Goal: Task Accomplishment & Management: Complete application form

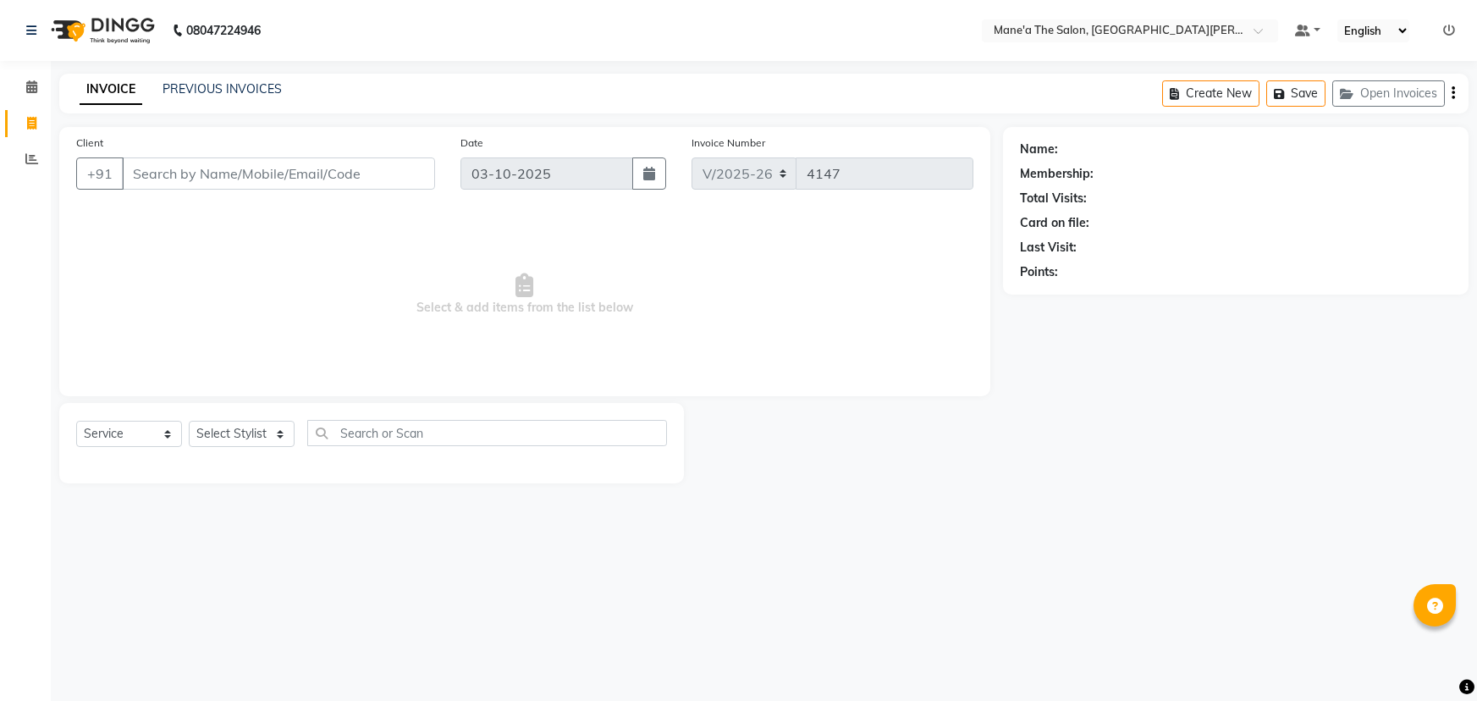
select select "7205"
select select "service"
drag, startPoint x: 0, startPoint y: 0, endPoint x: 252, endPoint y: 417, distance: 487.4
click at [252, 417] on div "Select Service Product Membership Package Voucher Prepaid Gift Card Select Styl…" at bounding box center [371, 443] width 624 height 80
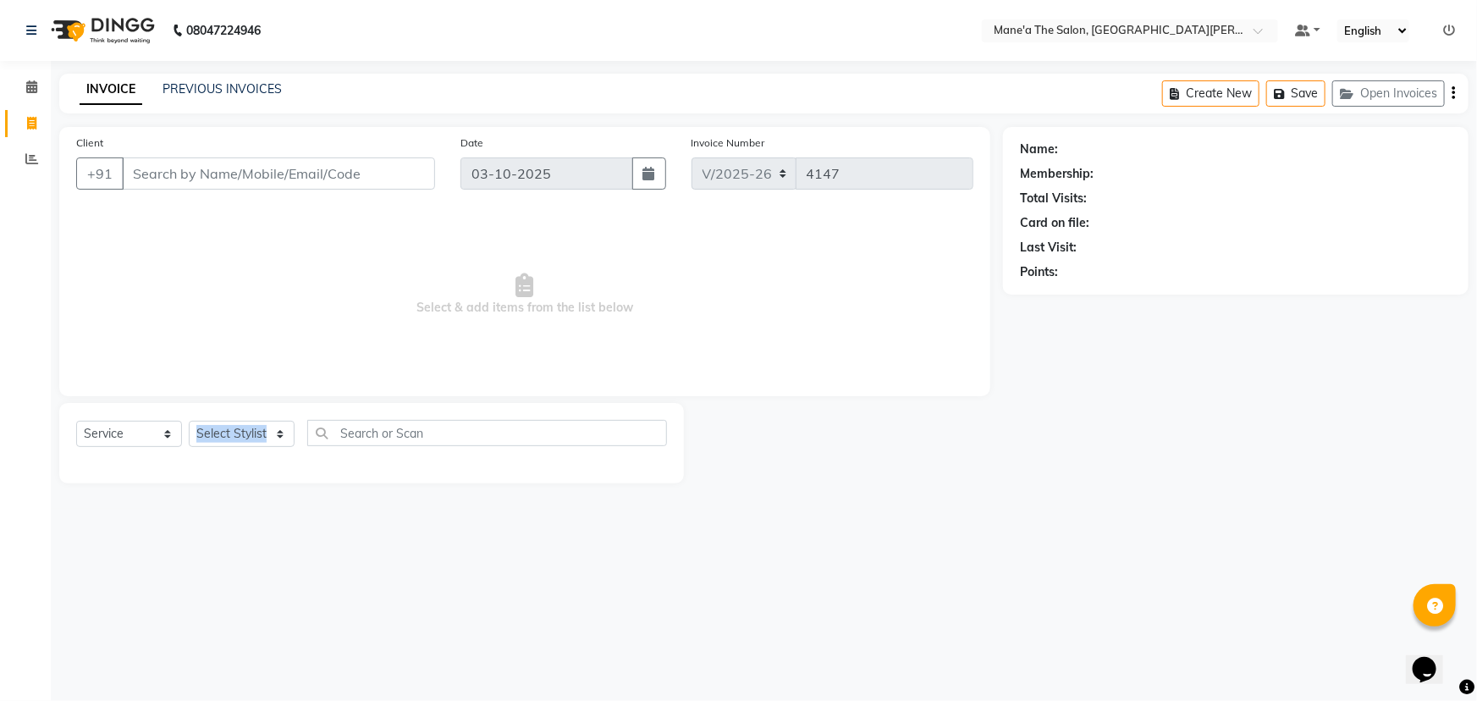
click at [254, 452] on div "Select Service Product Membership Package Voucher Prepaid Gift Card Select Styl…" at bounding box center [371, 440] width 591 height 40
click at [254, 441] on select "Select Stylist Anil Faeam Junaid New Manager [PERSON_NAME] Owner Rani [PERSON_N…" at bounding box center [242, 434] width 106 height 26
select select "71351"
click at [189, 421] on select "Select Stylist Anil Faeam Junaid New Manager [PERSON_NAME] Owner Rani [PERSON_N…" at bounding box center [242, 434] width 106 height 26
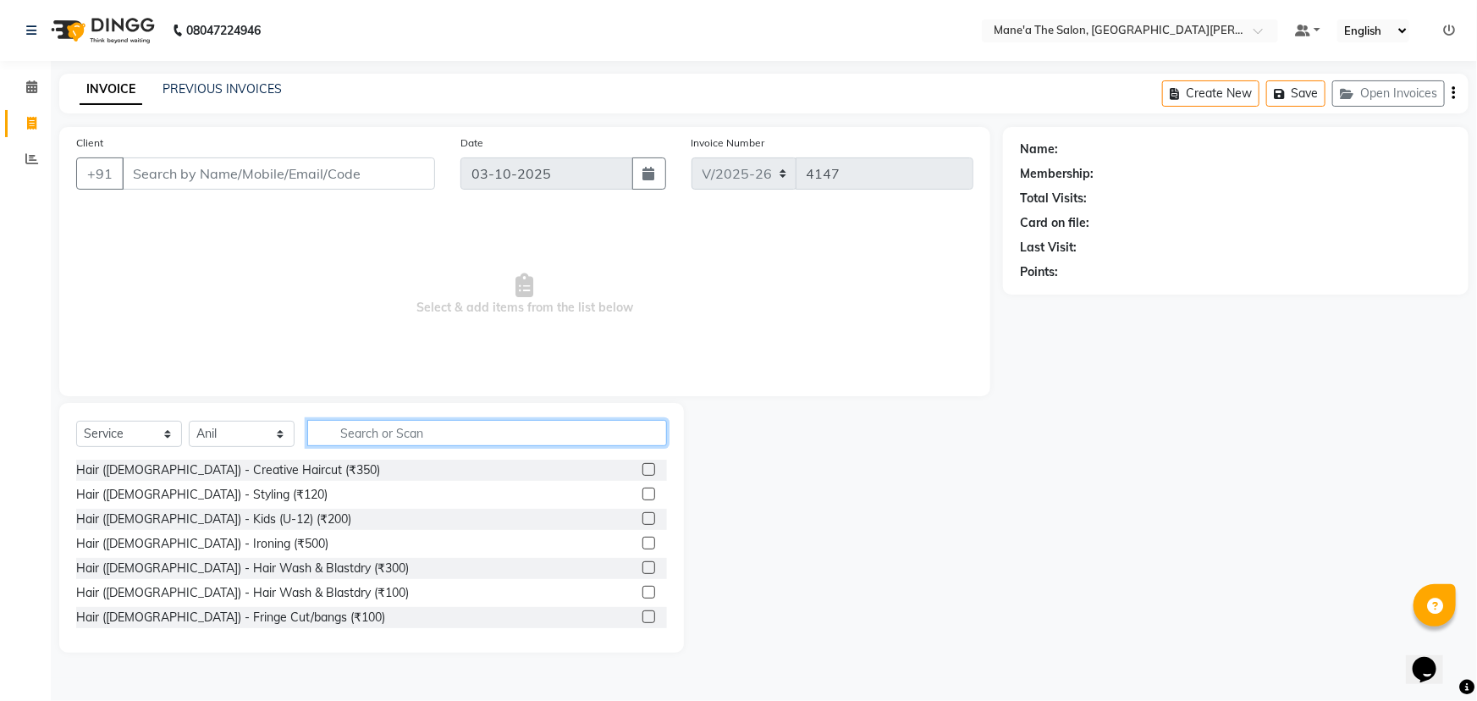
click at [342, 426] on input "text" at bounding box center [487, 433] width 360 height 26
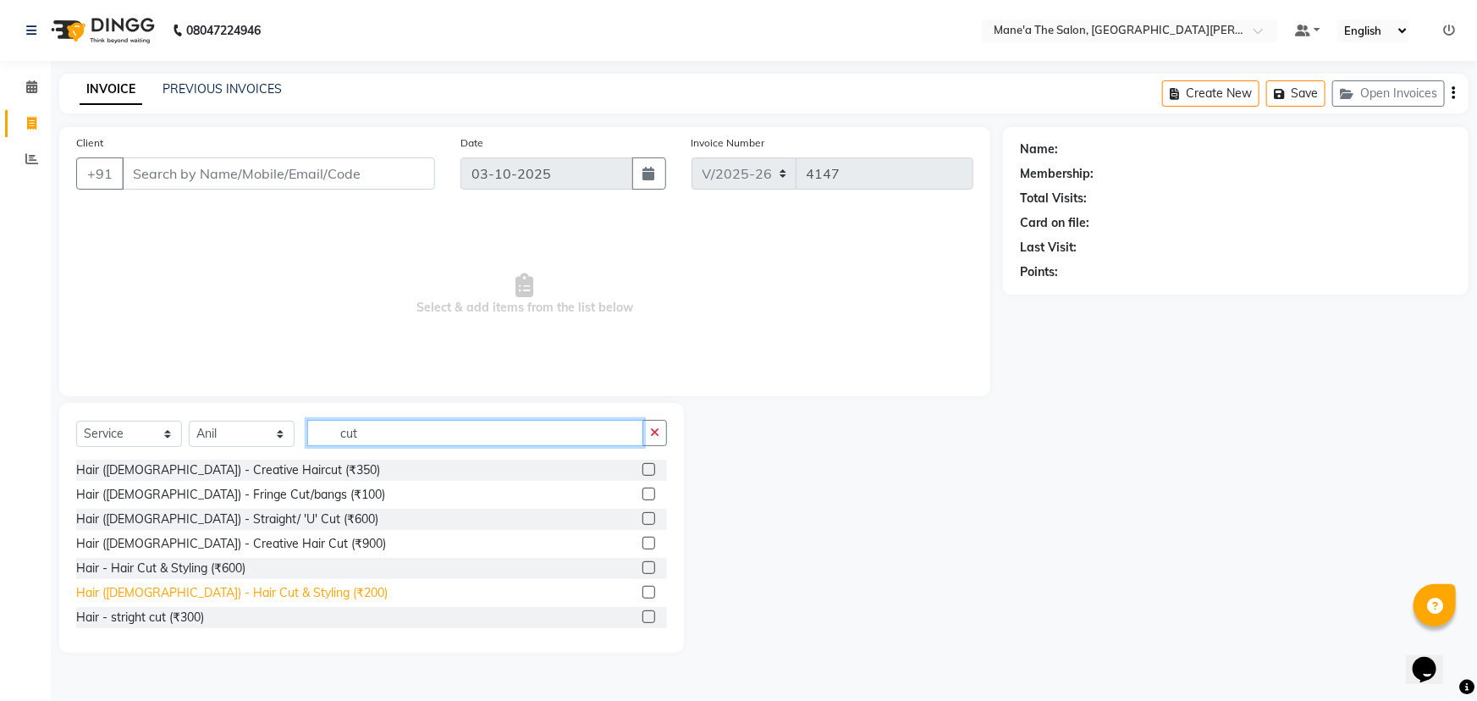
type input "cut"
click at [261, 585] on div "Hair ([DEMOGRAPHIC_DATA]) - Hair Cut & Styling (₹200)" at bounding box center [231, 593] width 311 height 18
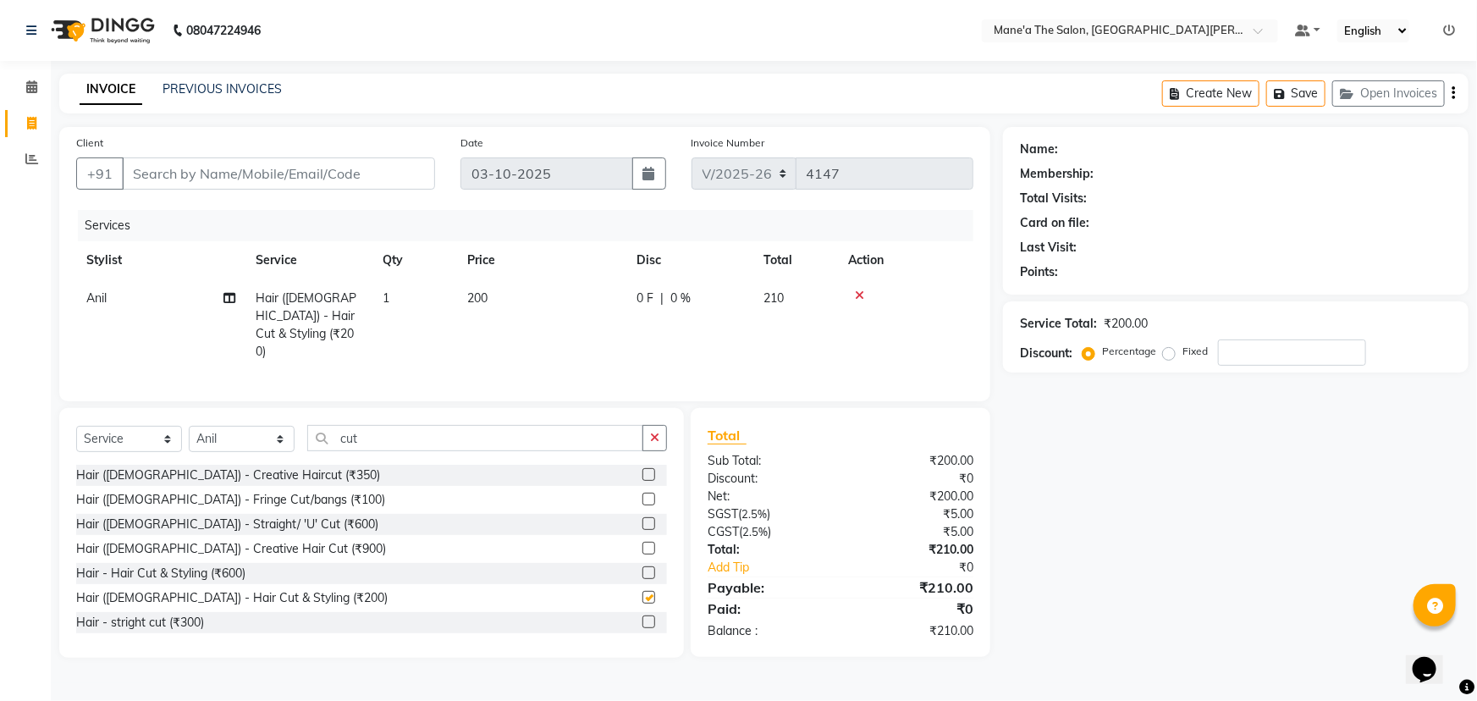
checkbox input "false"
click at [367, 441] on input "cut" at bounding box center [475, 438] width 336 height 26
type input "c"
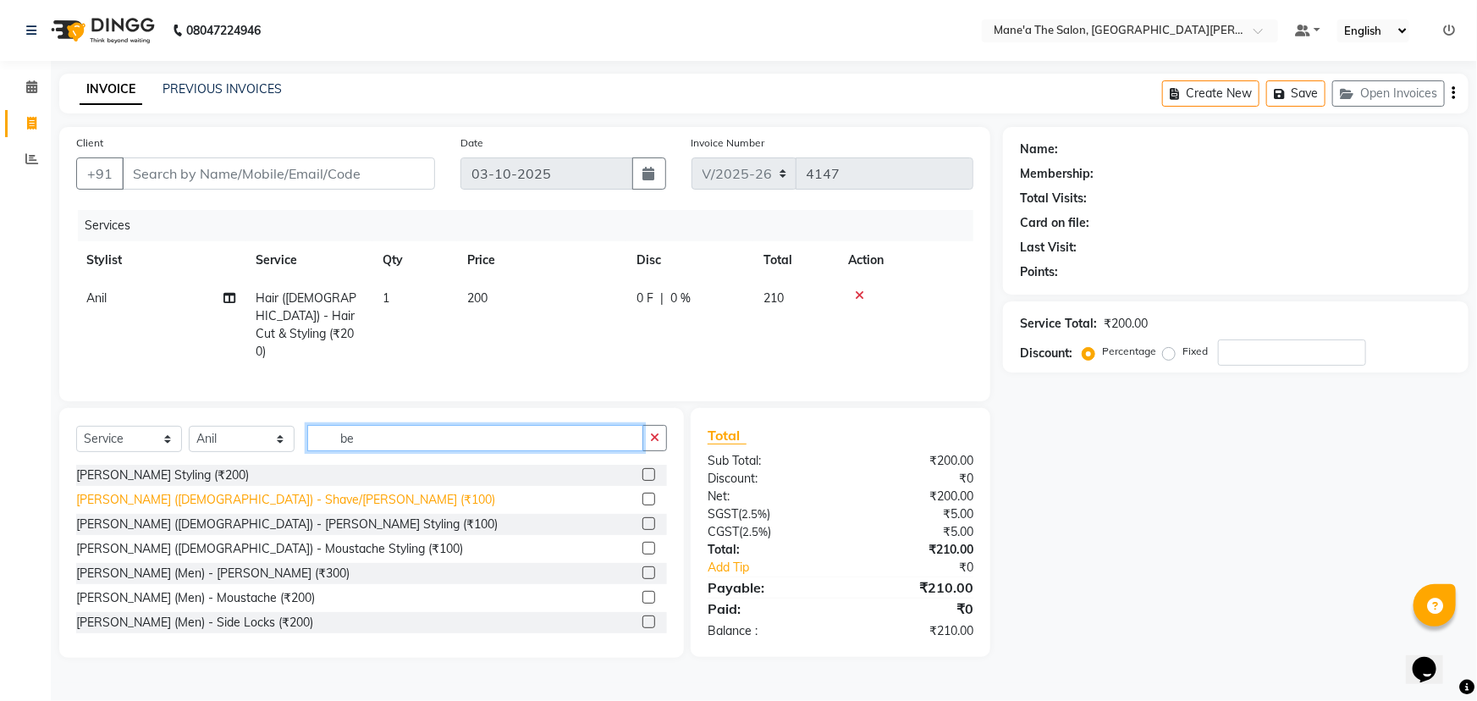
type input "be"
click at [241, 492] on div "[PERSON_NAME] ([DEMOGRAPHIC_DATA]) - Shave/[PERSON_NAME] (₹100)" at bounding box center [285, 500] width 419 height 18
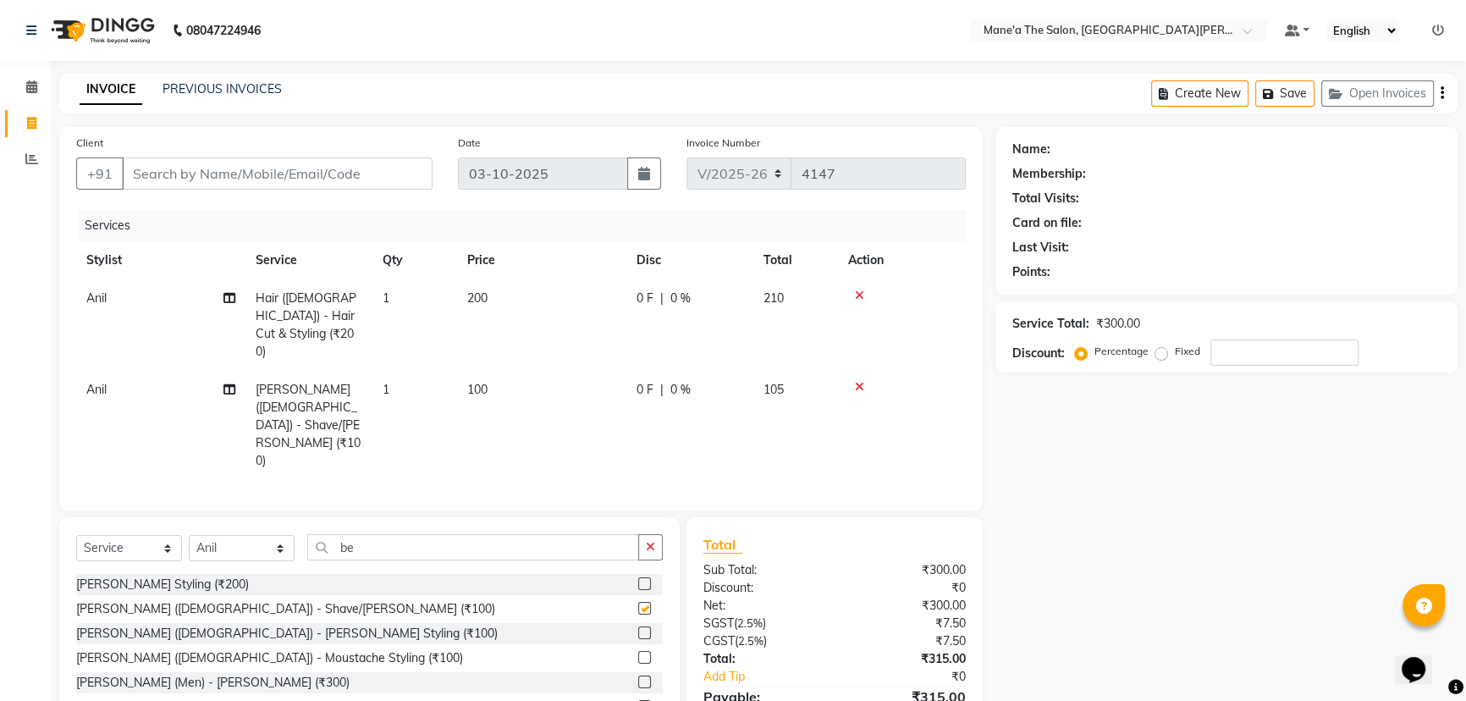
checkbox input "false"
click at [256, 185] on input "Client" at bounding box center [277, 173] width 311 height 32
click at [836, 159] on div "Client +91 Date [DATE] Invoice Number V/2025 V/[PHONE_NUMBER]" at bounding box center [520, 168] width 915 height 69
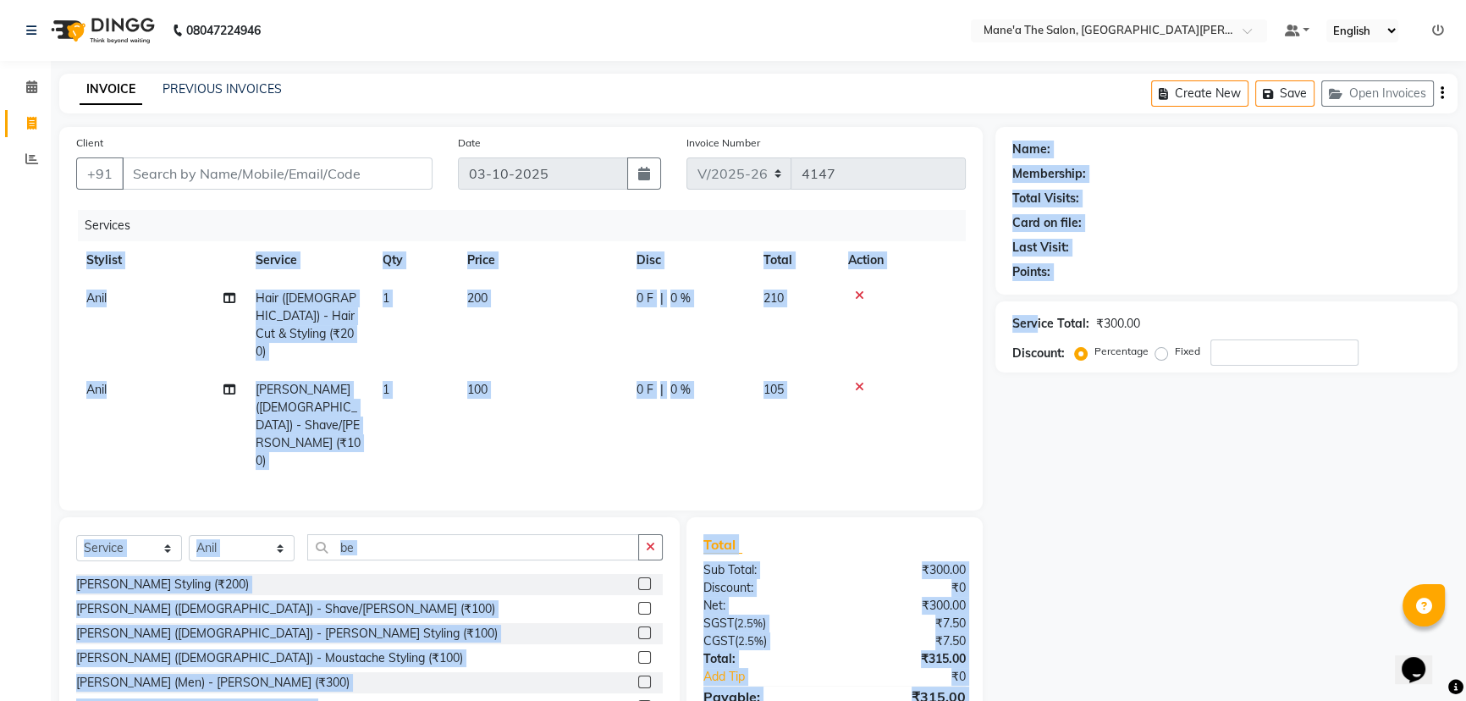
scroll to position [0, 13]
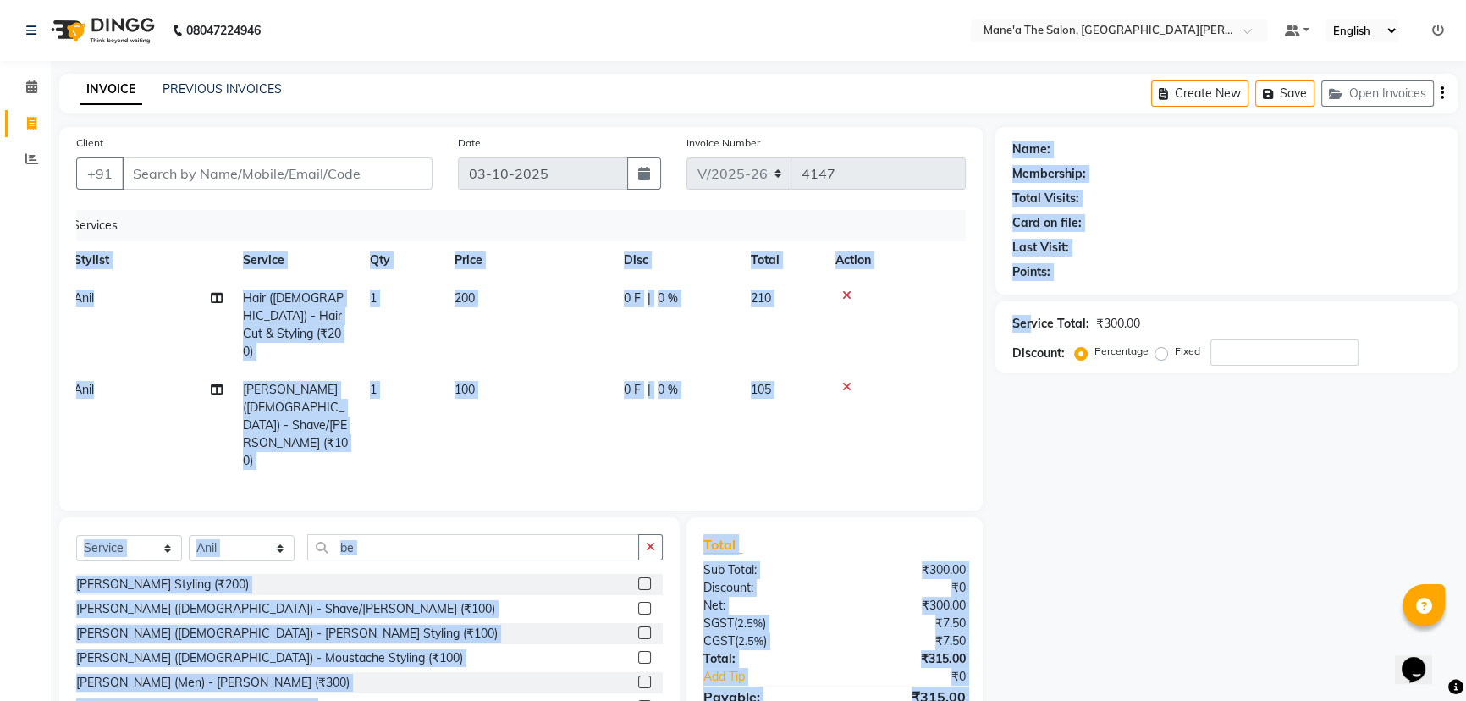
drag, startPoint x: 857, startPoint y: 291, endPoint x: 1029, endPoint y: 298, distance: 171.9
click at [1029, 298] on div "Client +91 Date [DATE] Invoice Number V/2025 V/[PHONE_NUMBER] Services Stylist …" at bounding box center [758, 447] width 1423 height 640
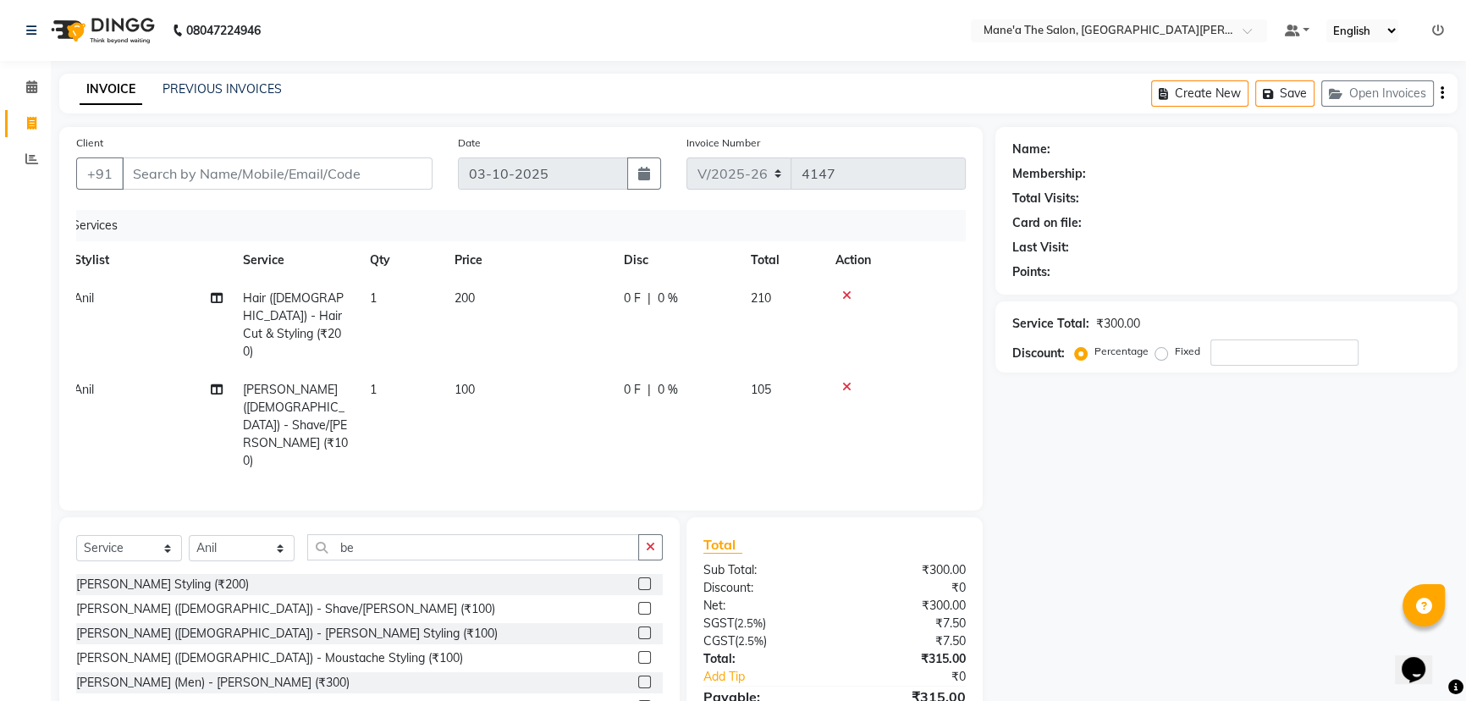
click at [1119, 466] on div "Name: Membership: Total Visits: Card on file: Last Visit: Points: Service Total…" at bounding box center [1232, 447] width 475 height 640
click at [394, 534] on input "be" at bounding box center [473, 547] width 332 height 26
type input "b"
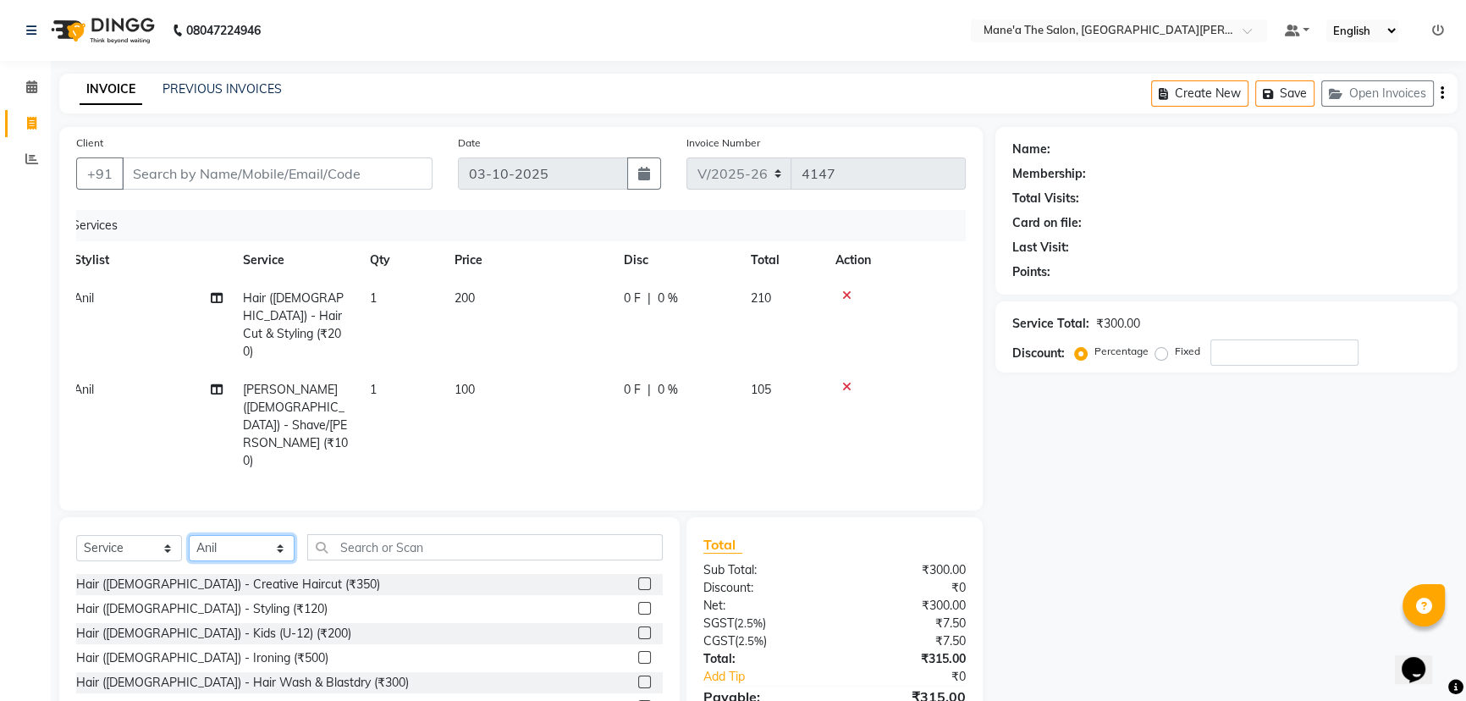
click at [280, 535] on select "Select Stylist Anil Faeam Junaid New Manager [PERSON_NAME] Owner Rani [PERSON_N…" at bounding box center [242, 548] width 106 height 26
select select "93517"
click at [189, 535] on select "Select Stylist Anil Faeam Junaid New Manager [PERSON_NAME] Owner Rani [PERSON_N…" at bounding box center [242, 548] width 106 height 26
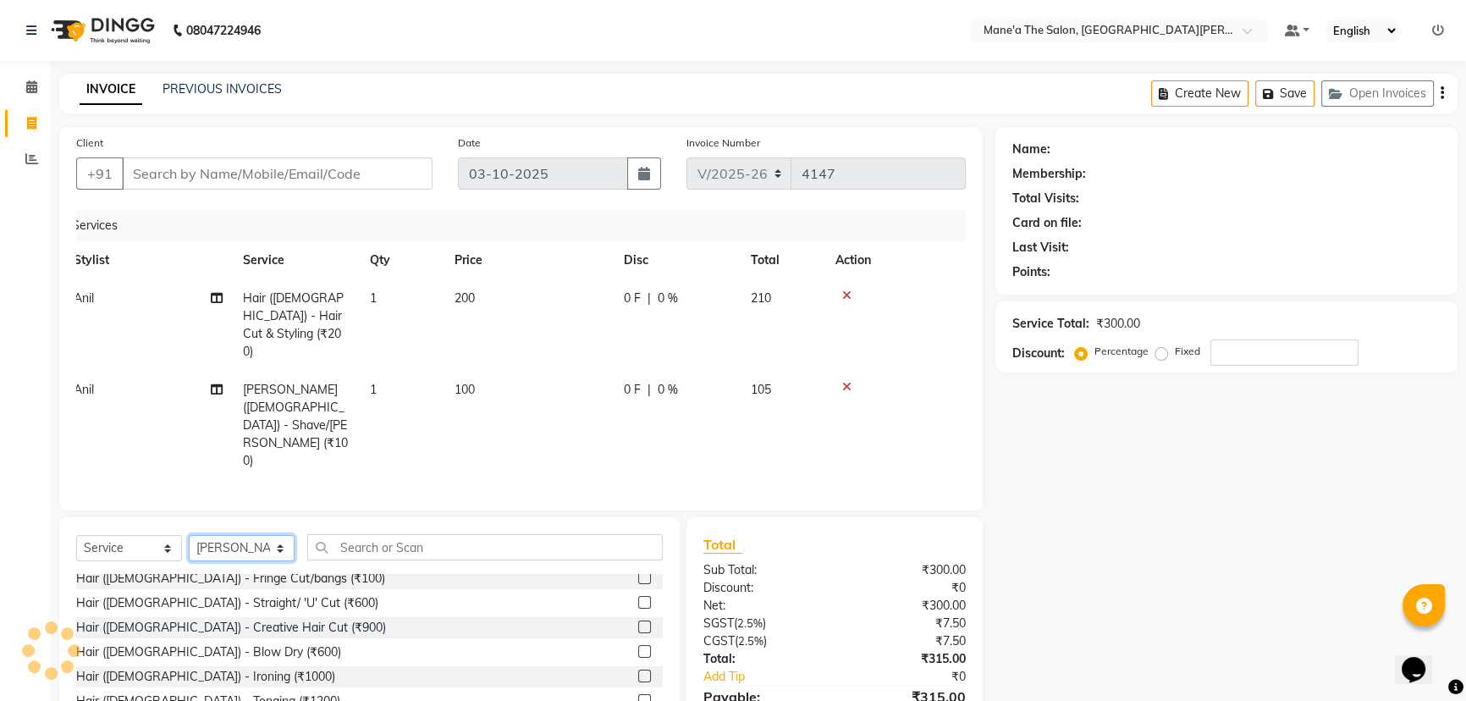
scroll to position [0, 0]
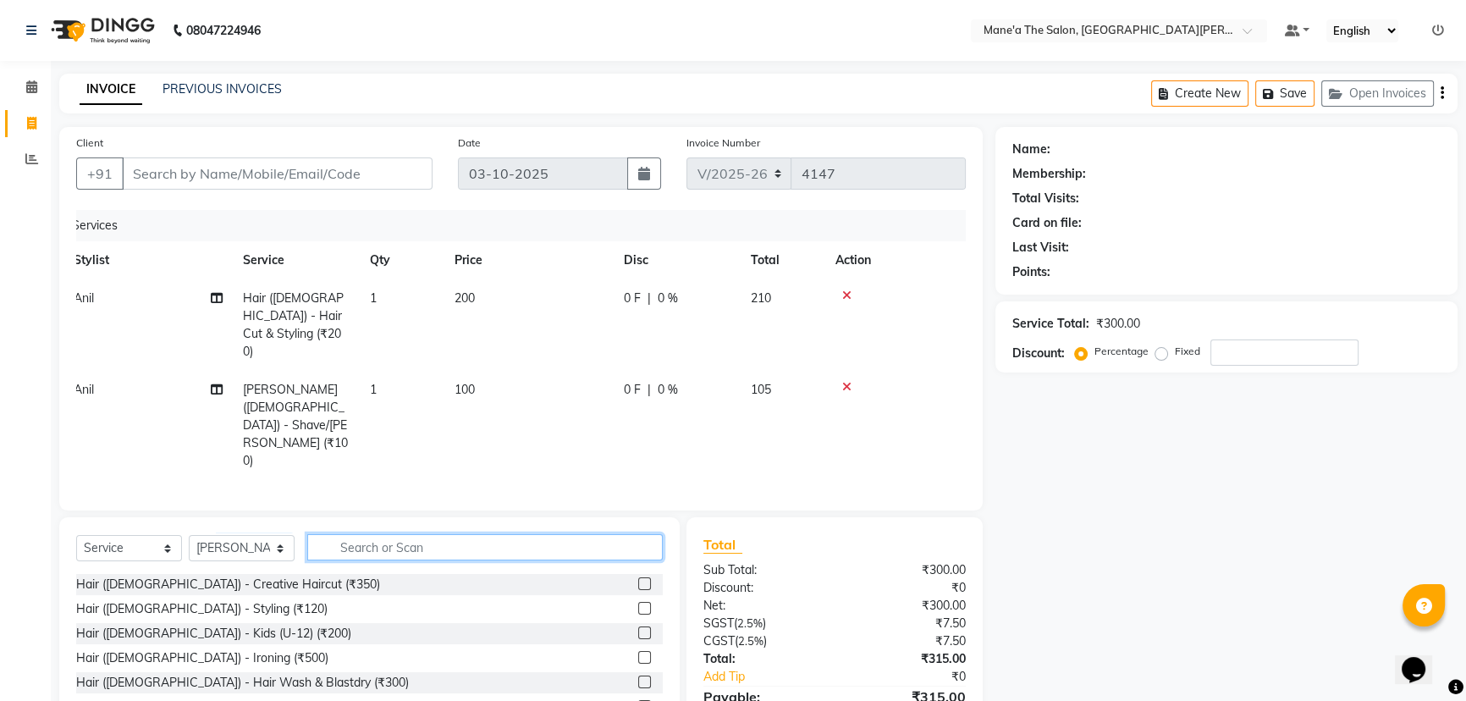
click at [347, 534] on input "text" at bounding box center [484, 547] width 355 height 26
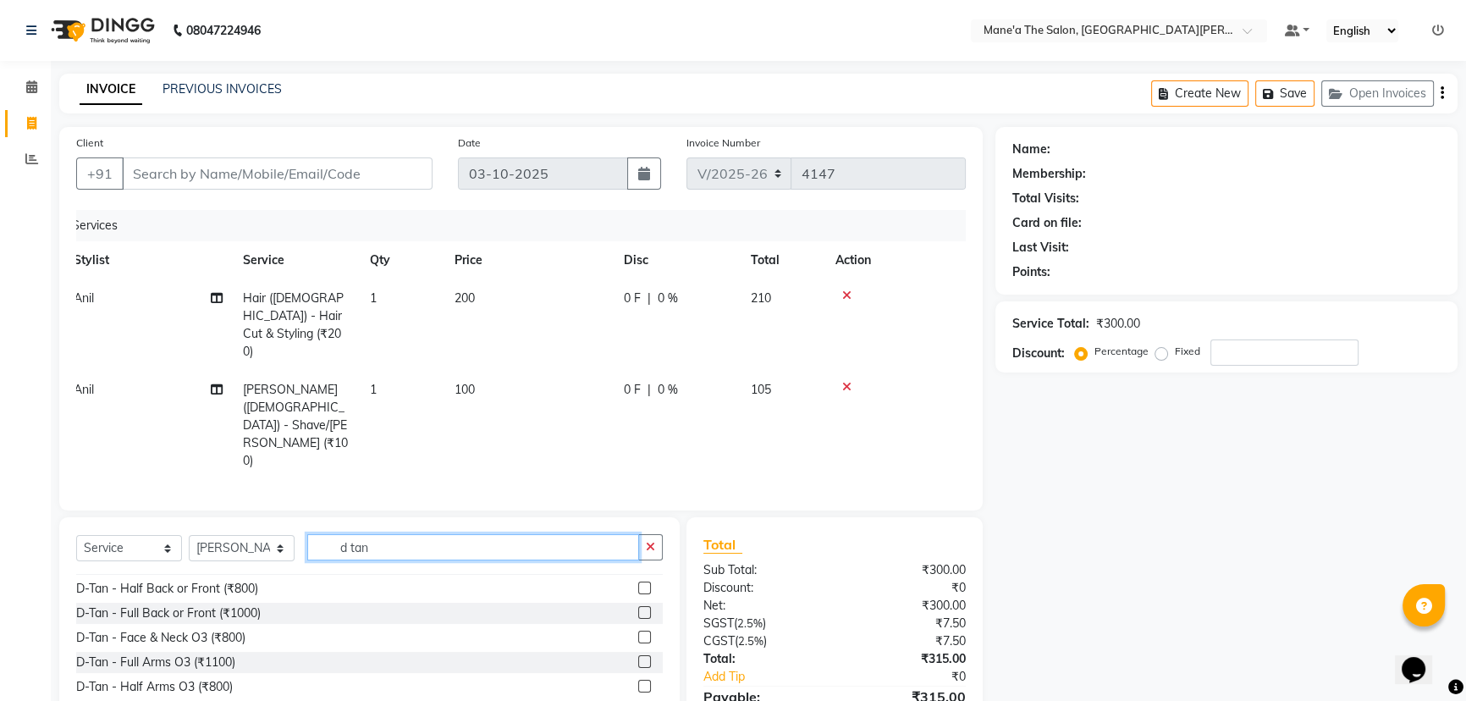
scroll to position [230, 0]
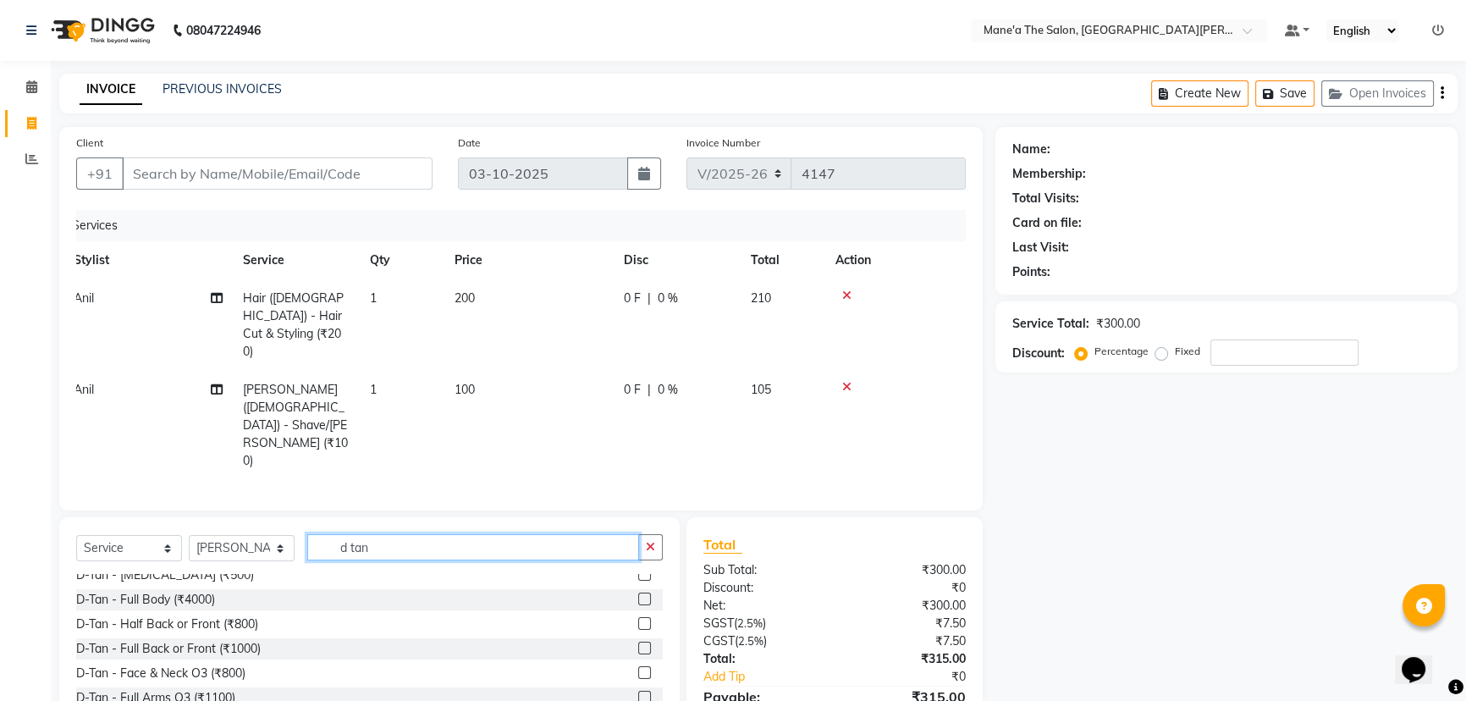
type input "d tan"
click at [302, 663] on div "D-Tan - Face & Neck O3 (₹800)" at bounding box center [369, 673] width 586 height 21
click at [237, 664] on div "D-Tan - Face & Neck O3 (₹800)" at bounding box center [160, 673] width 169 height 18
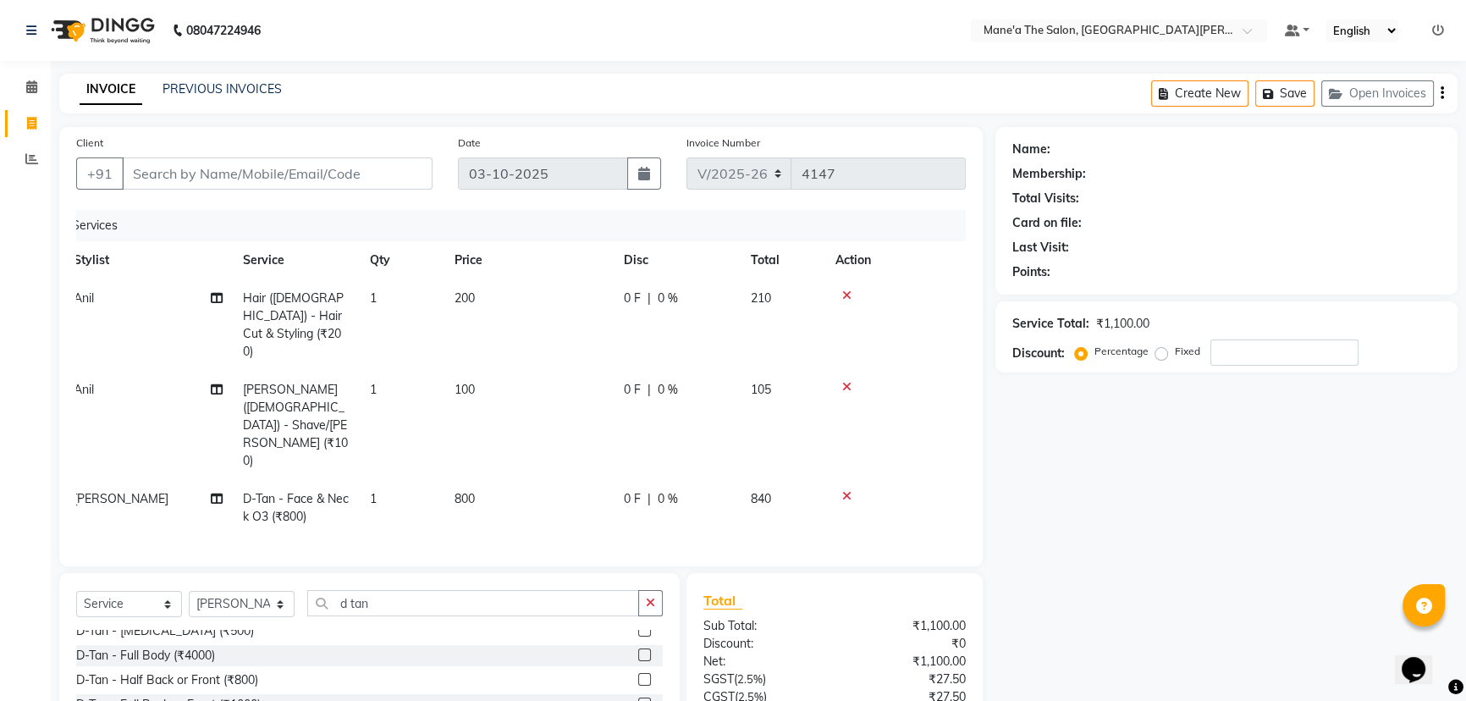
checkbox input "false"
click at [386, 590] on input "d tan" at bounding box center [473, 603] width 332 height 26
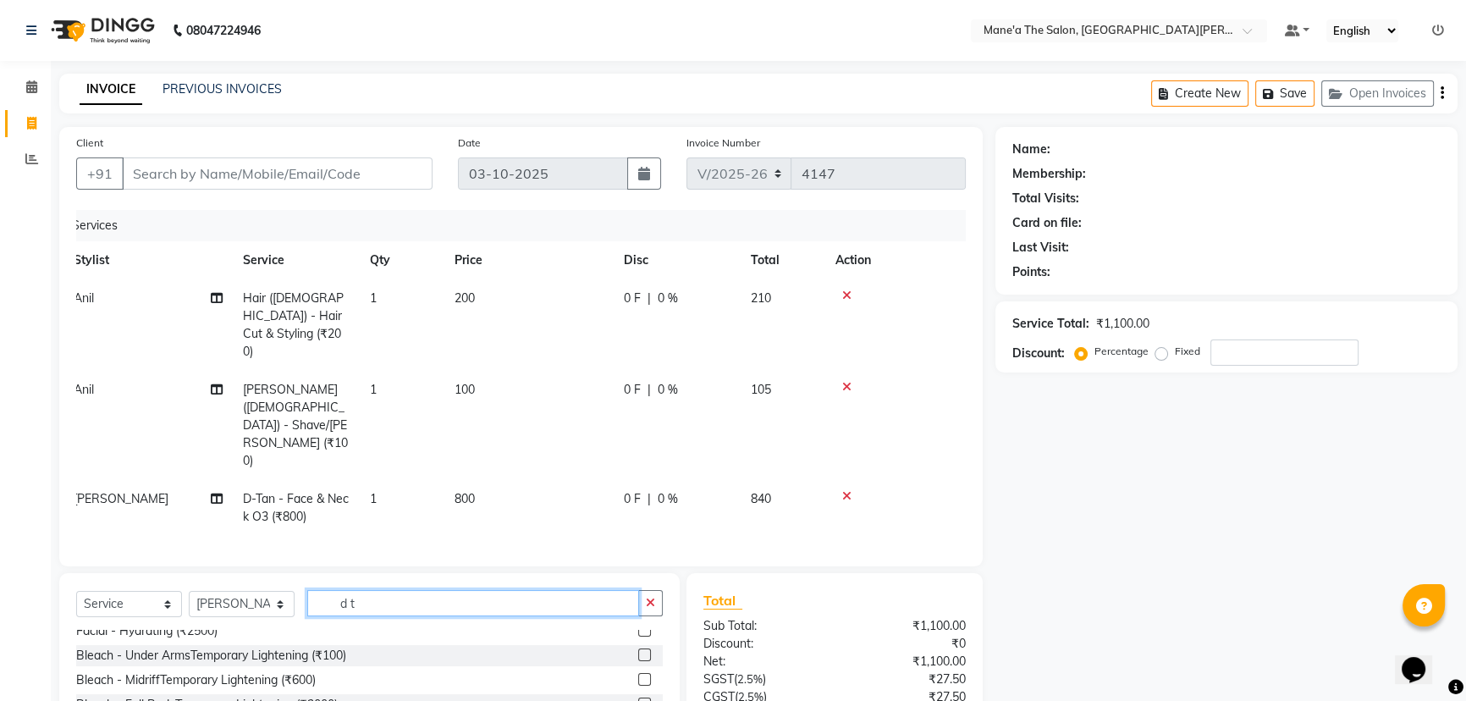
scroll to position [672, 0]
type input "d"
type input "eye"
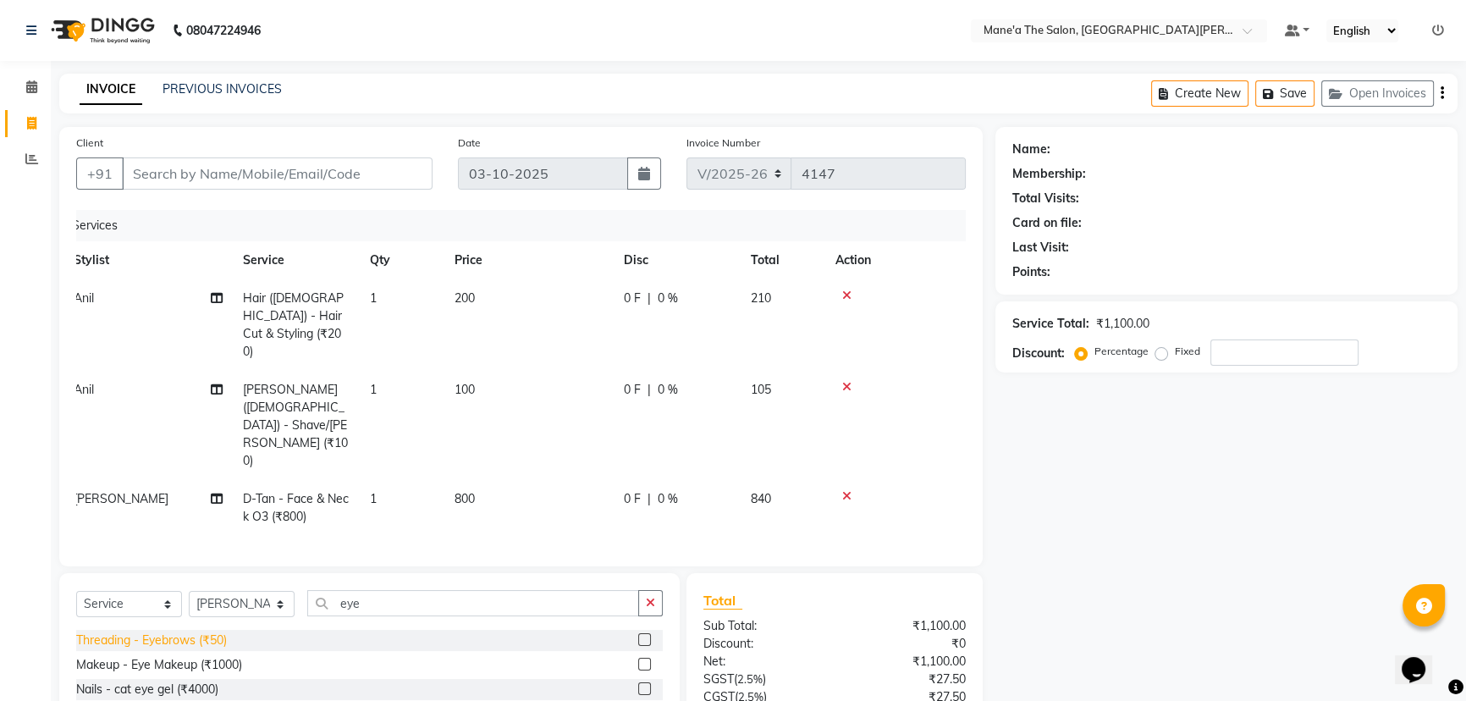
click at [183, 631] on div "Threading - Eyebrows (₹50)" at bounding box center [151, 640] width 151 height 18
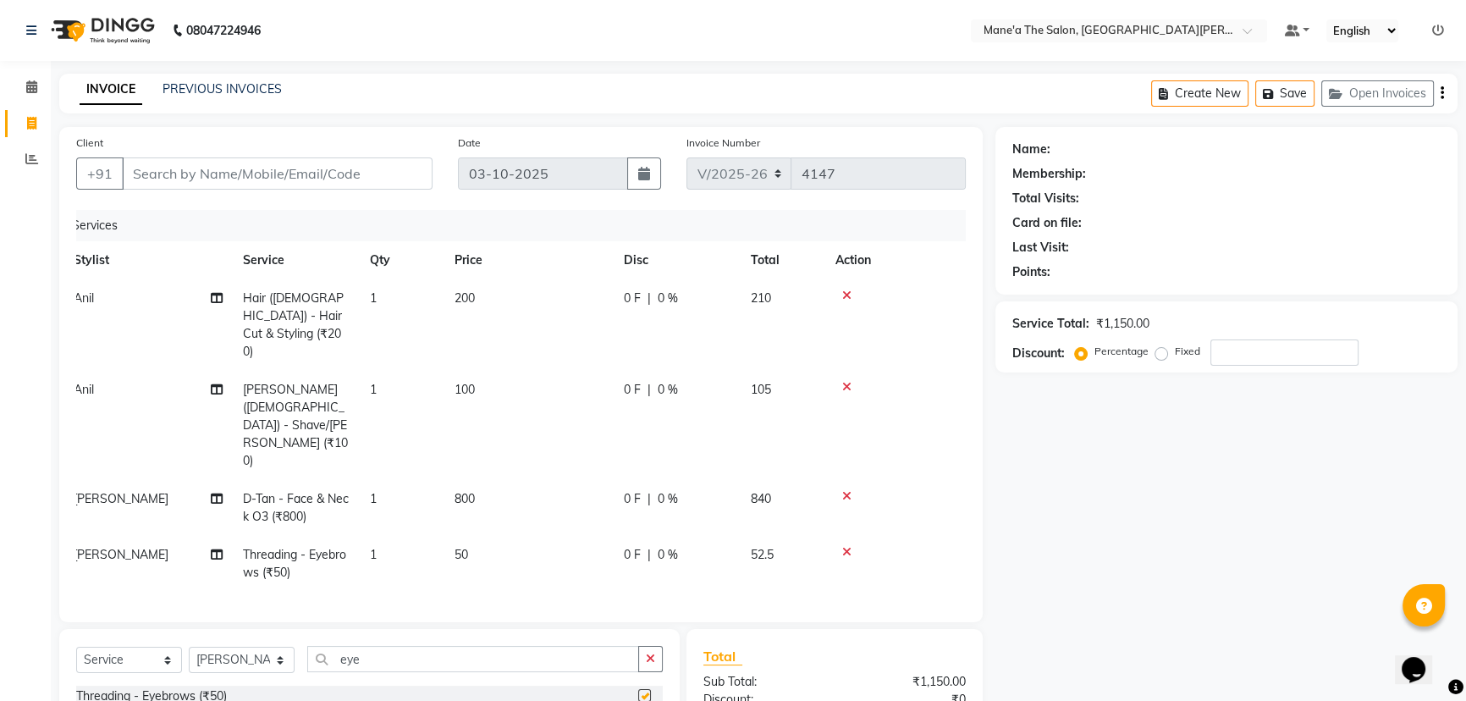
checkbox input "false"
click at [400, 646] on input "eye" at bounding box center [473, 659] width 332 height 26
type input "e"
type input "lip"
click at [228, 687] on div "Threading - Upper Lip / Lower Lip (₹50)" at bounding box center [183, 696] width 214 height 18
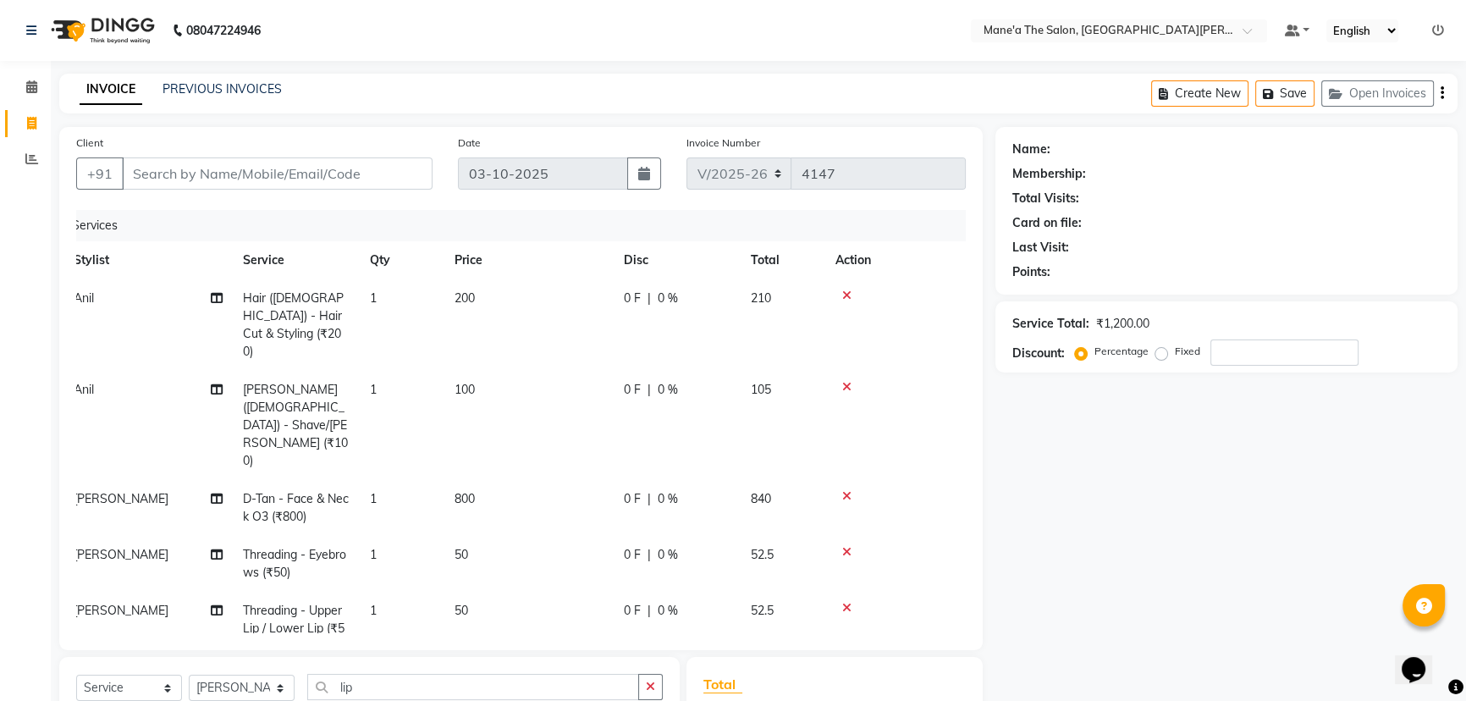
checkbox input "false"
click at [410, 674] on input "lip" at bounding box center [473, 687] width 332 height 26
type input "l"
type input "u"
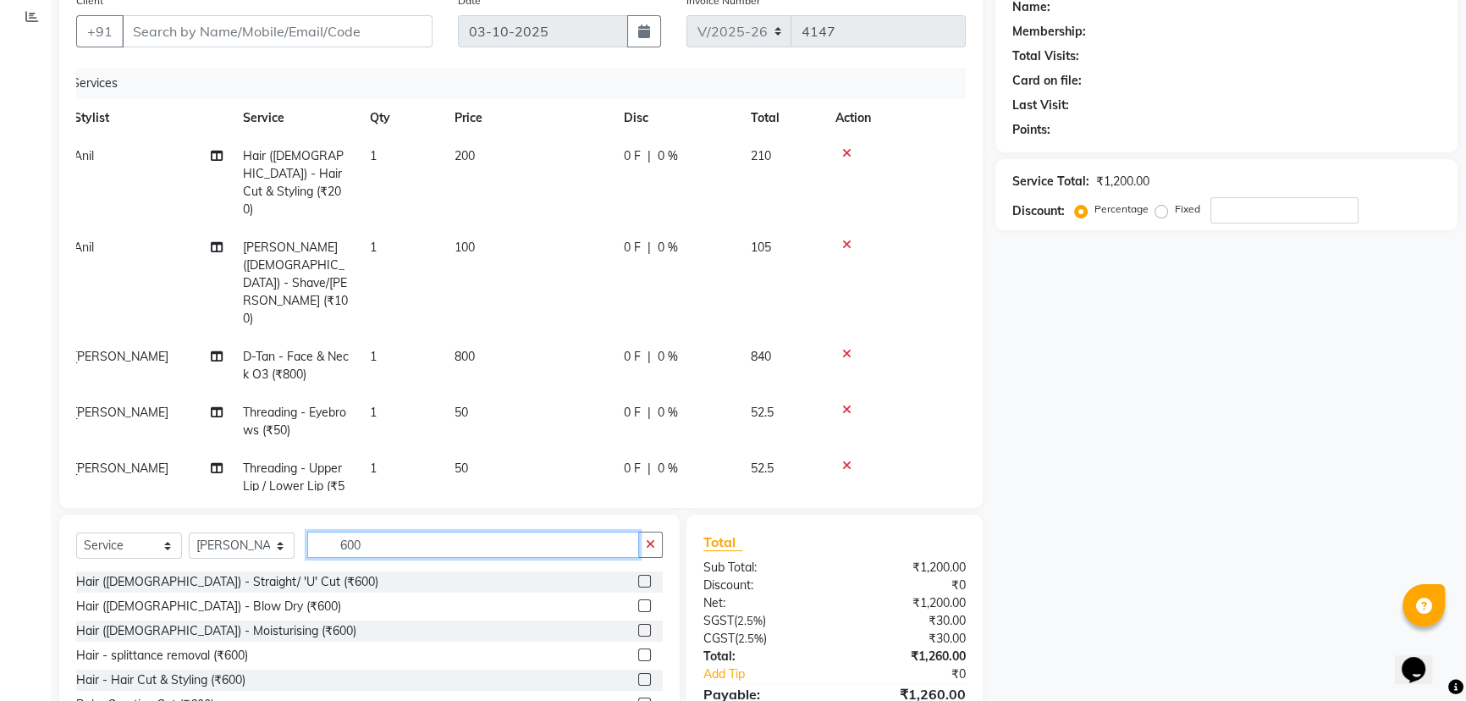
scroll to position [153, 0]
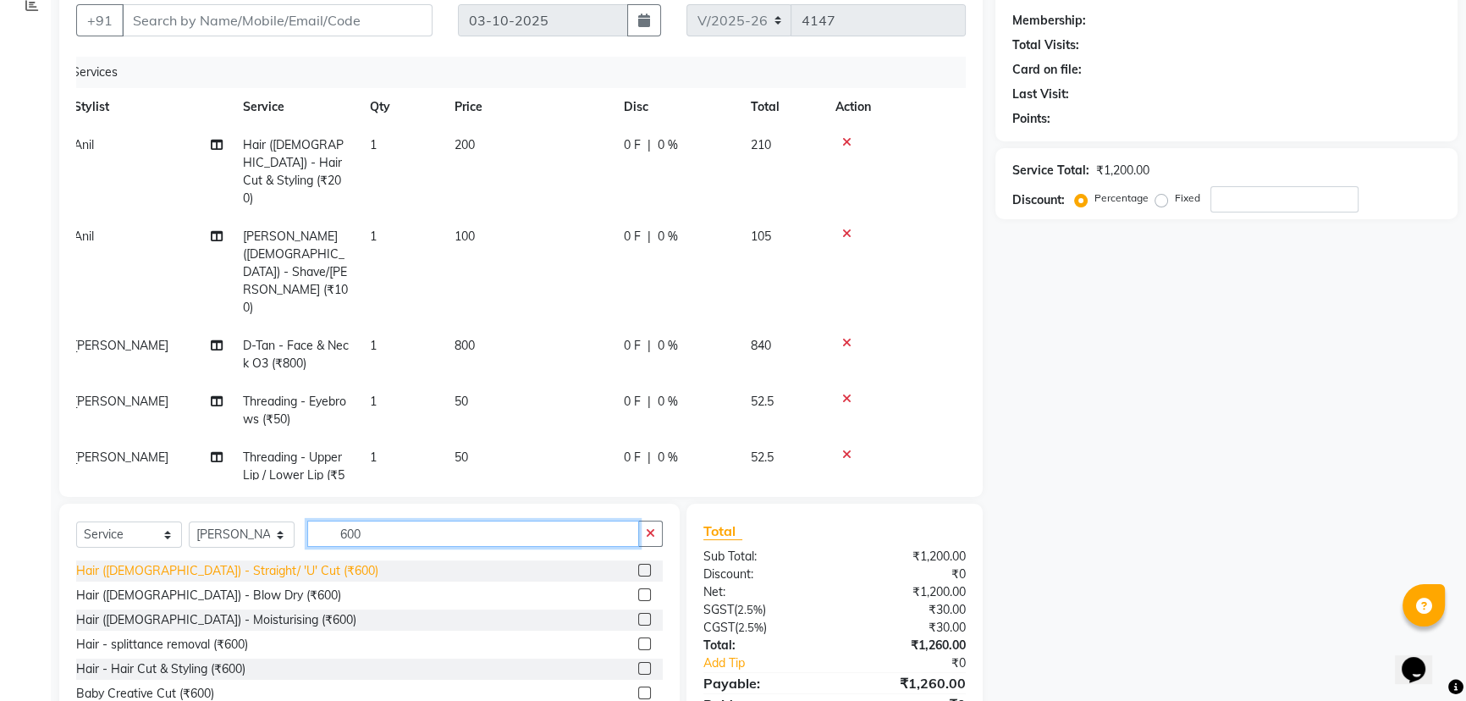
type input "600"
click at [242, 562] on div "Hair ([DEMOGRAPHIC_DATA]) - Straight/ 'U' Cut (₹600)" at bounding box center [227, 571] width 302 height 18
checkbox input "false"
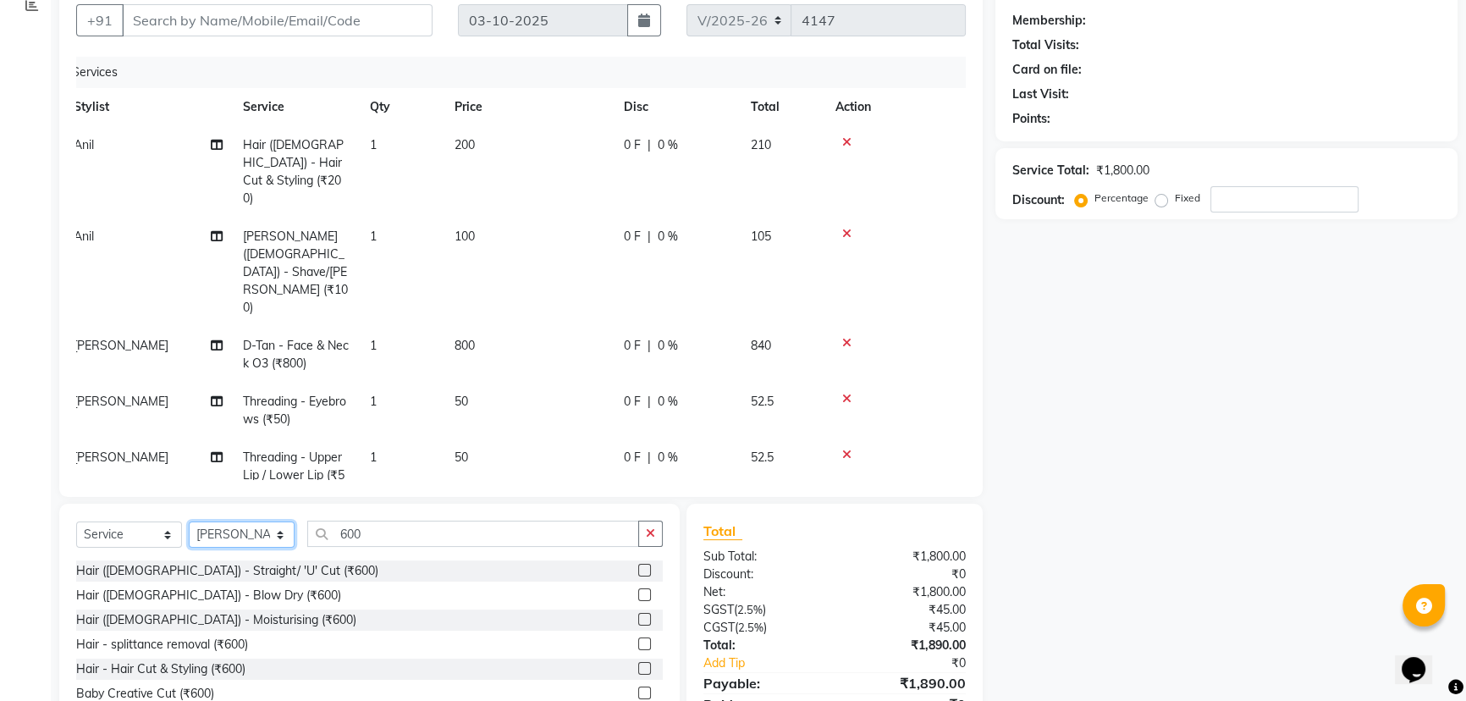
click at [274, 527] on select "Select Stylist Anil Faeam Junaid New Manager [PERSON_NAME] Owner Rani [PERSON_N…" at bounding box center [242, 534] width 106 height 26
select select "87897"
click at [189, 521] on select "Select Stylist Anil Faeam Junaid New Manager [PERSON_NAME] Owner Rani [PERSON_N…" at bounding box center [242, 534] width 106 height 26
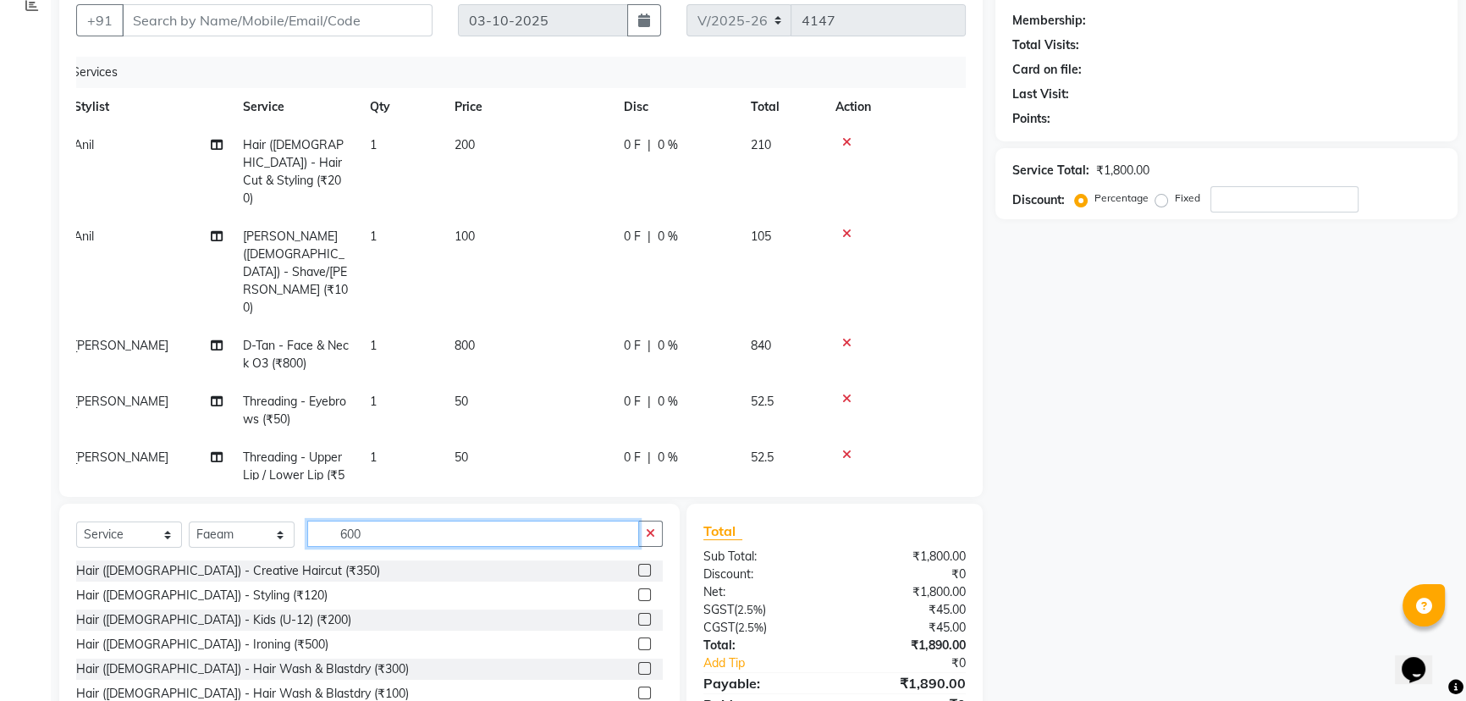
click at [412, 529] on input "600" at bounding box center [473, 533] width 332 height 26
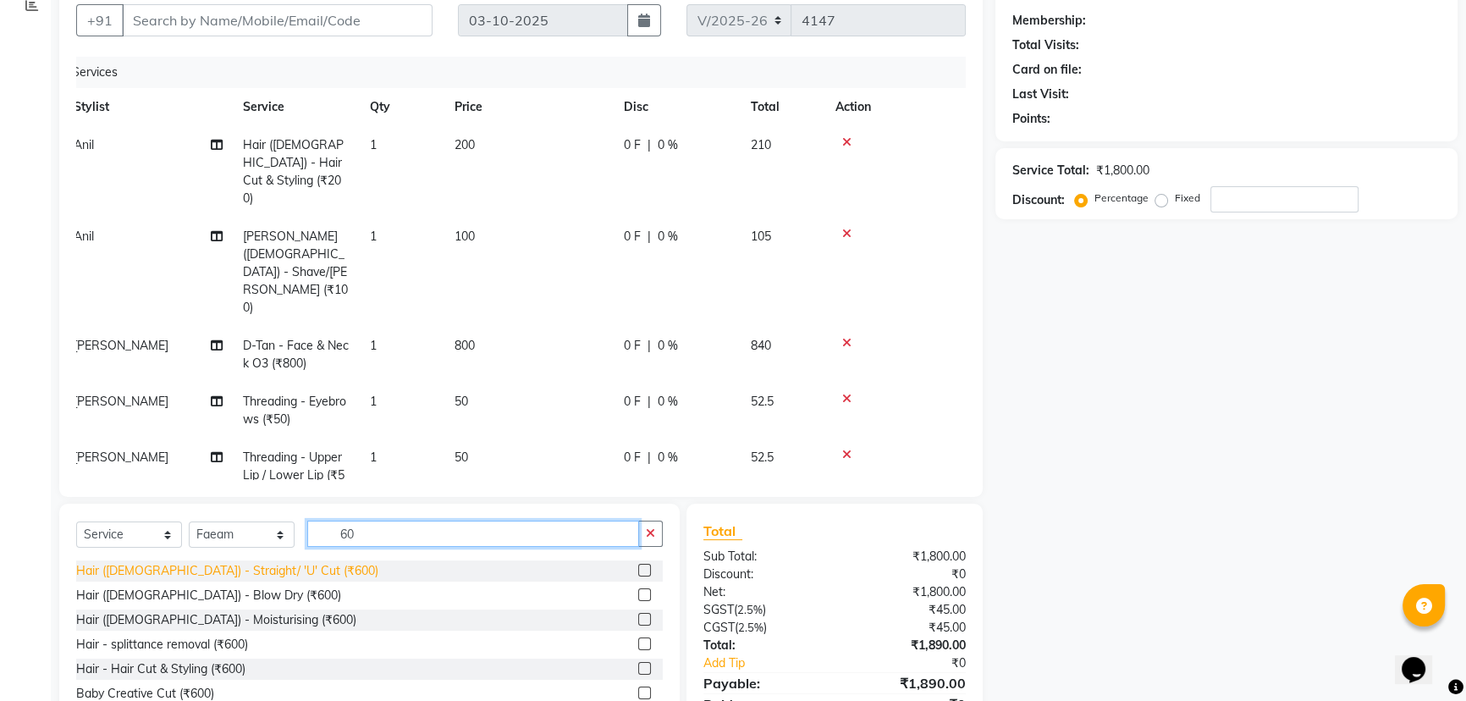
type input "60"
click at [226, 567] on div "Hair ([DEMOGRAPHIC_DATA]) - Straight/ 'U' Cut (₹600)" at bounding box center [227, 571] width 302 height 18
checkbox input "false"
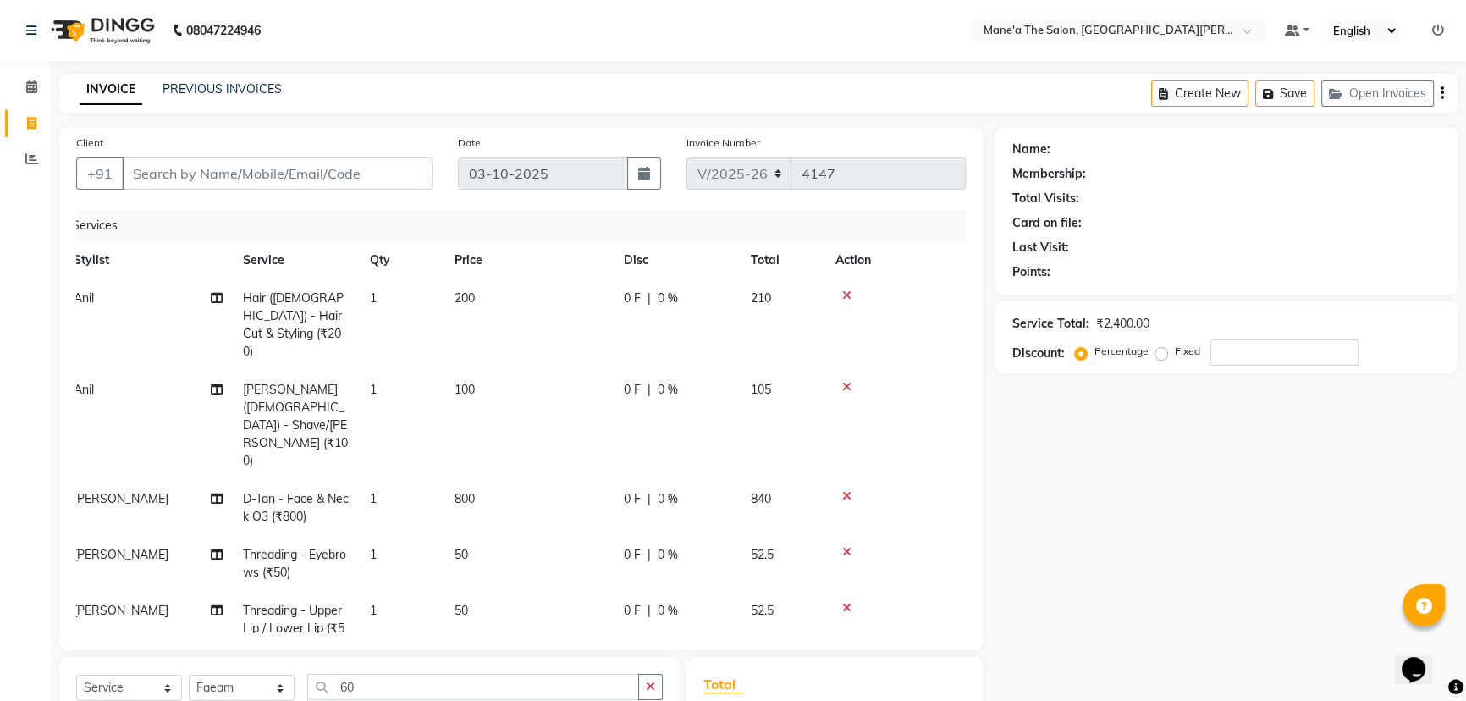
scroll to position [0, 0]
click at [261, 168] on input "Client" at bounding box center [277, 173] width 311 height 32
type input "9"
type input "0"
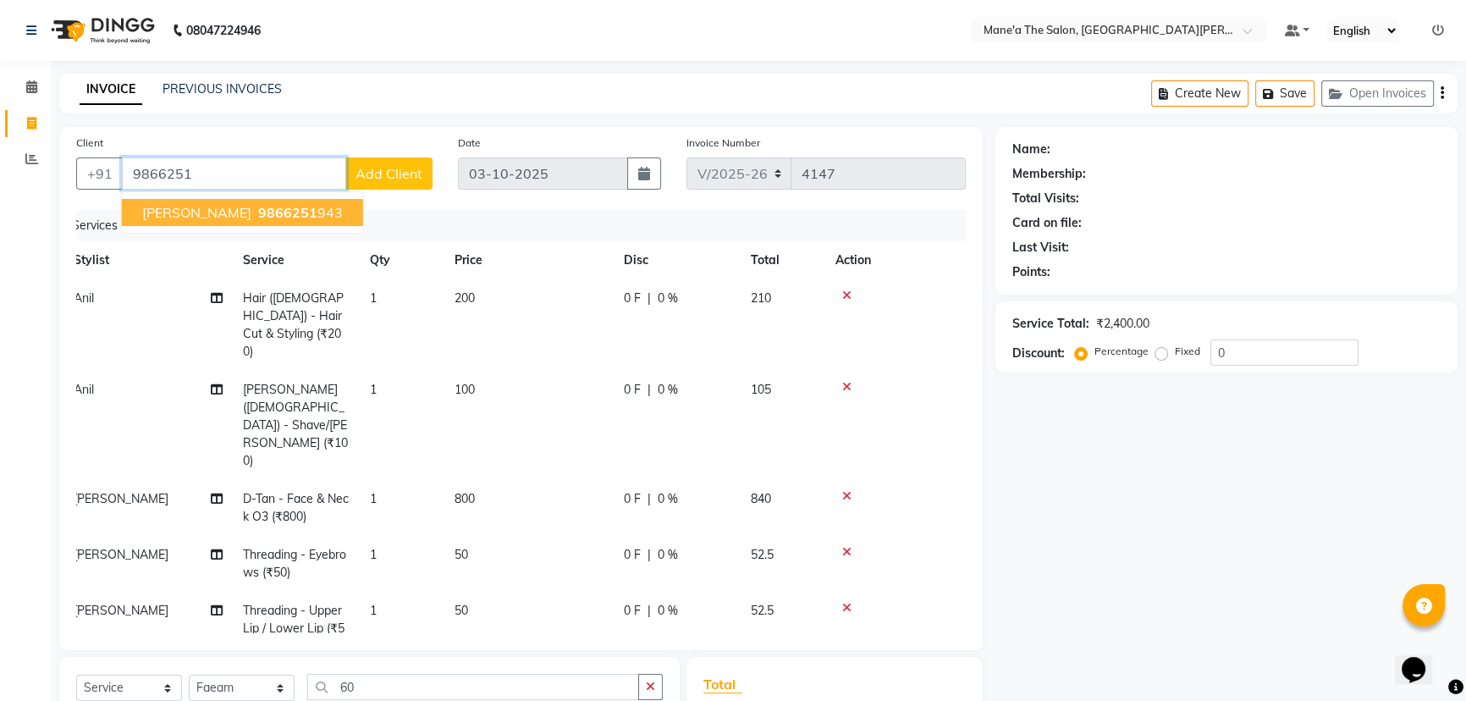
click at [258, 217] on span "9866251" at bounding box center [287, 212] width 59 height 17
type input "9866251943"
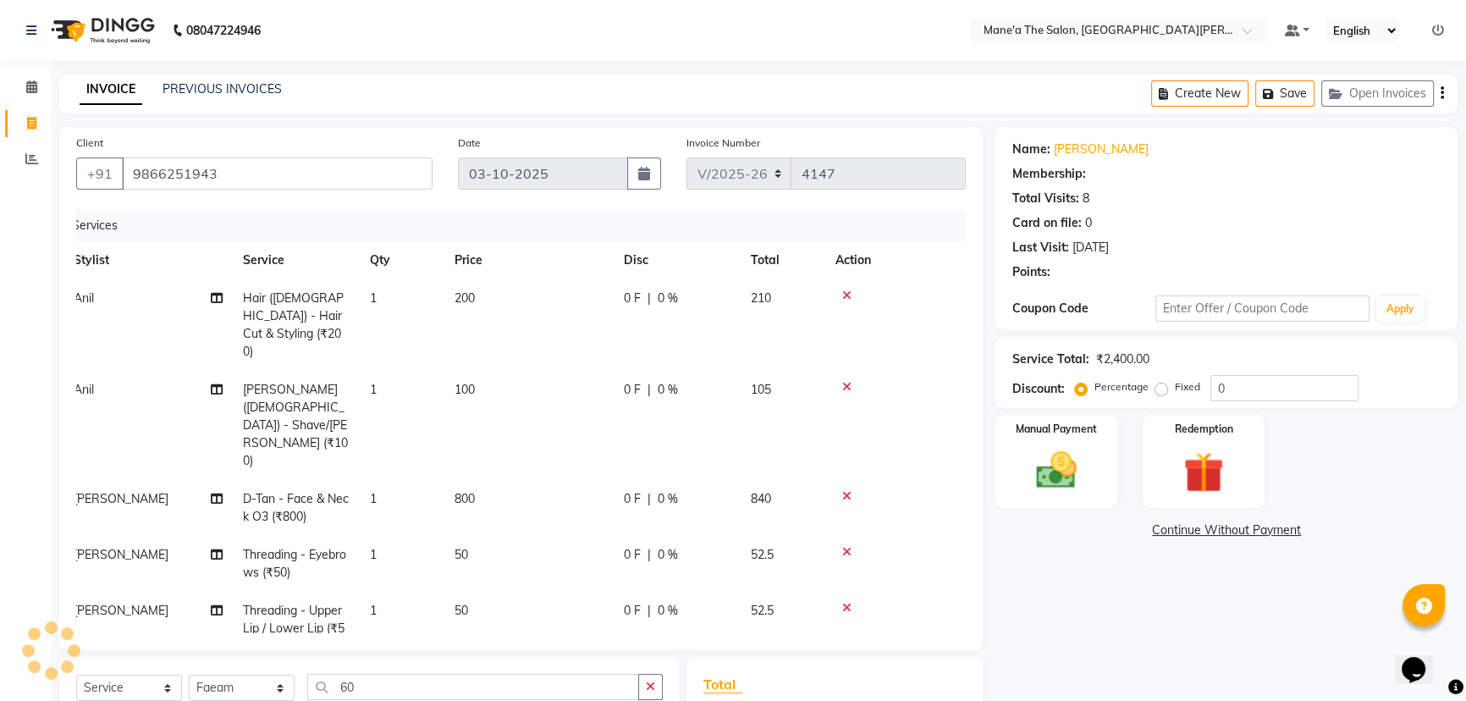
type input "20"
select select "1: Object"
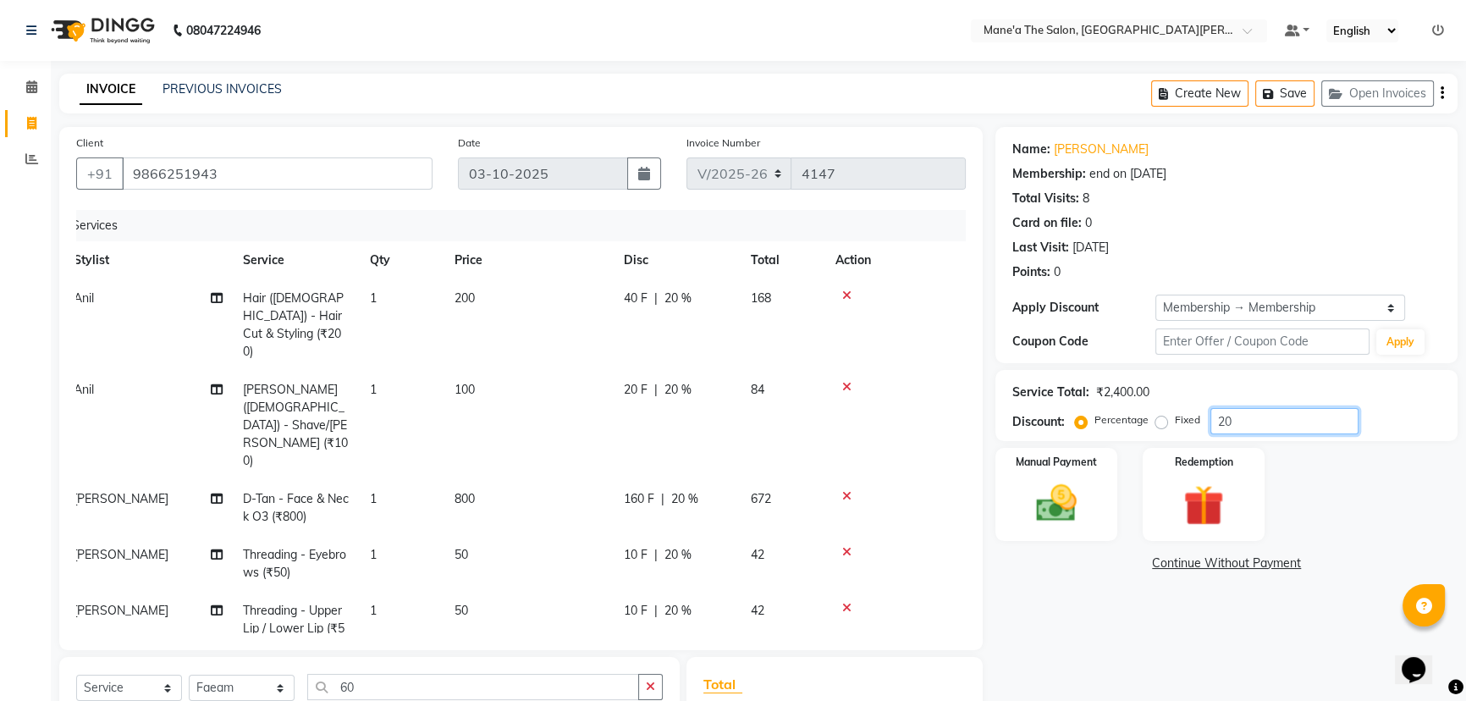
click at [1244, 420] on input "20" at bounding box center [1284, 421] width 148 height 26
type input "2"
click at [1066, 489] on img at bounding box center [1056, 503] width 69 height 48
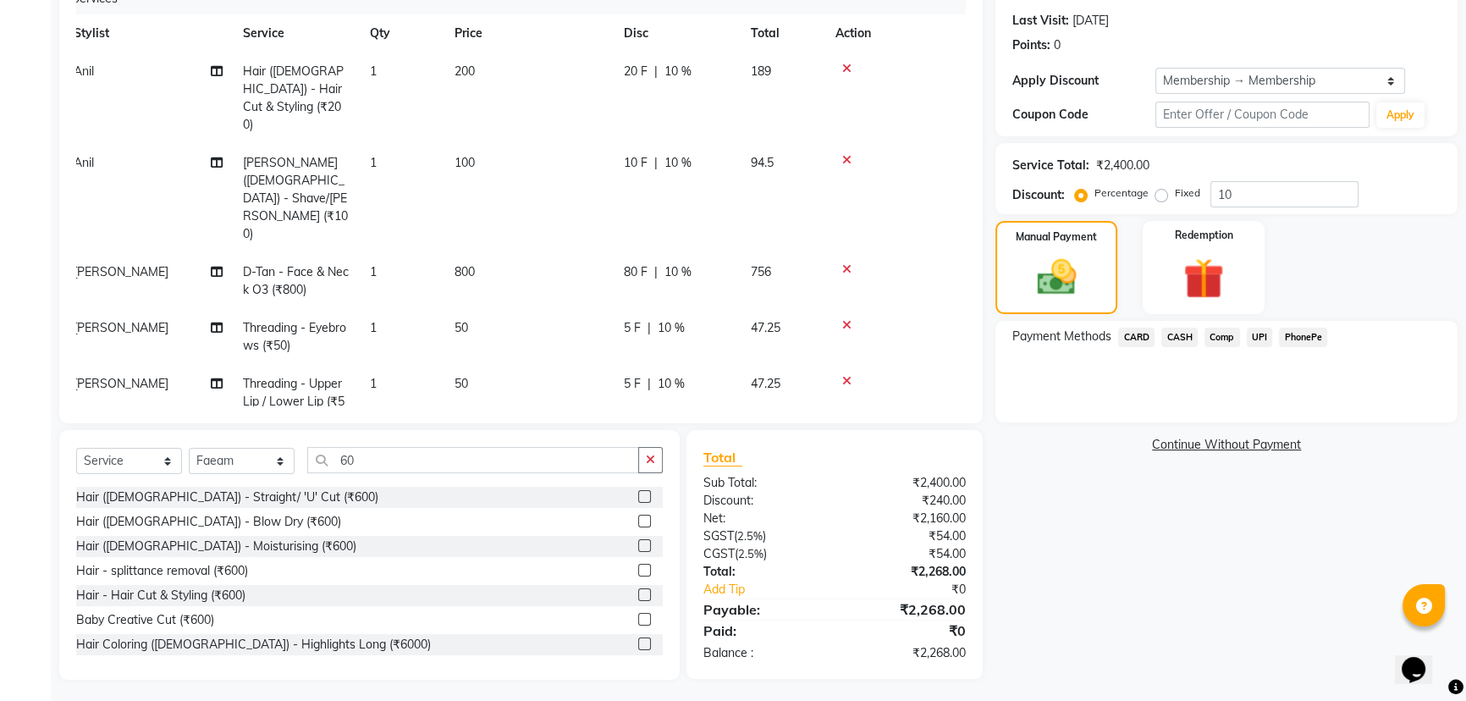
scroll to position [230, 0]
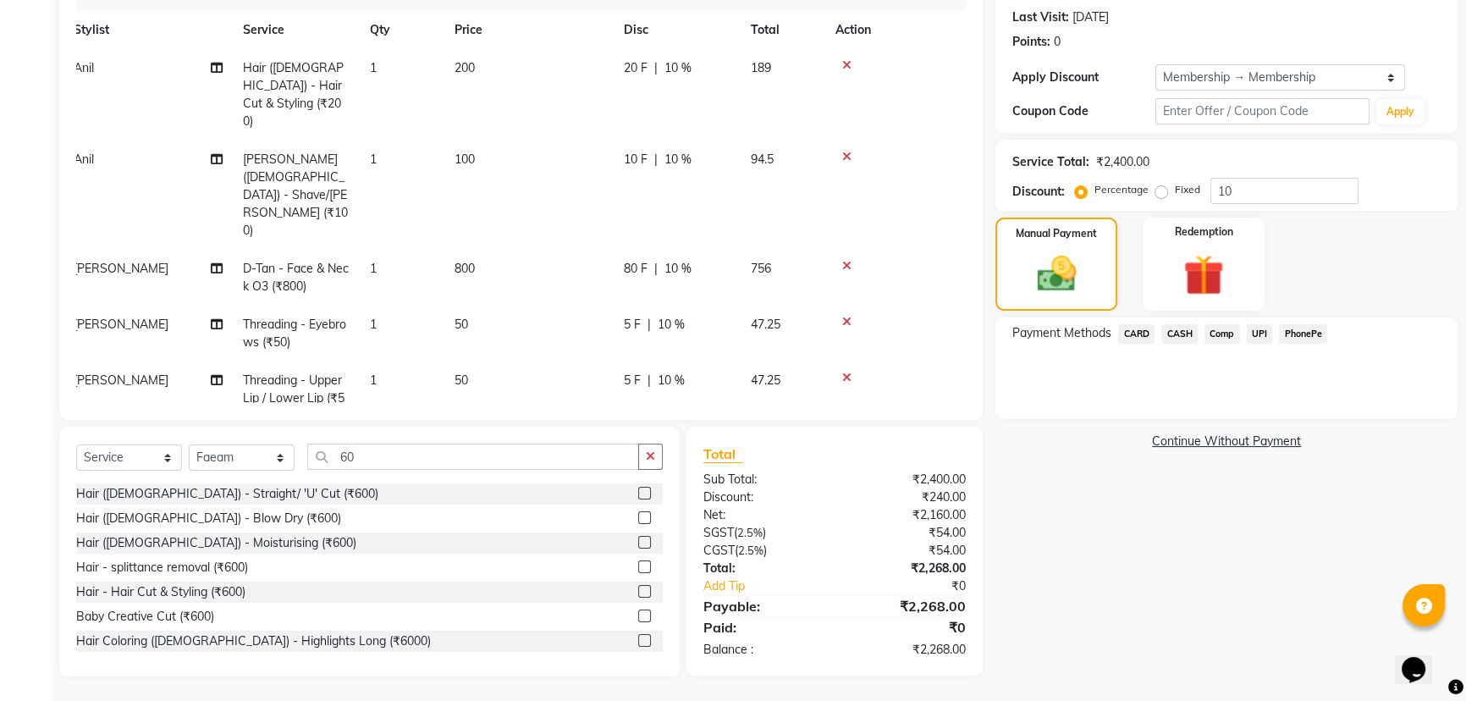
click at [1305, 334] on span "PhonePe" at bounding box center [1303, 333] width 48 height 19
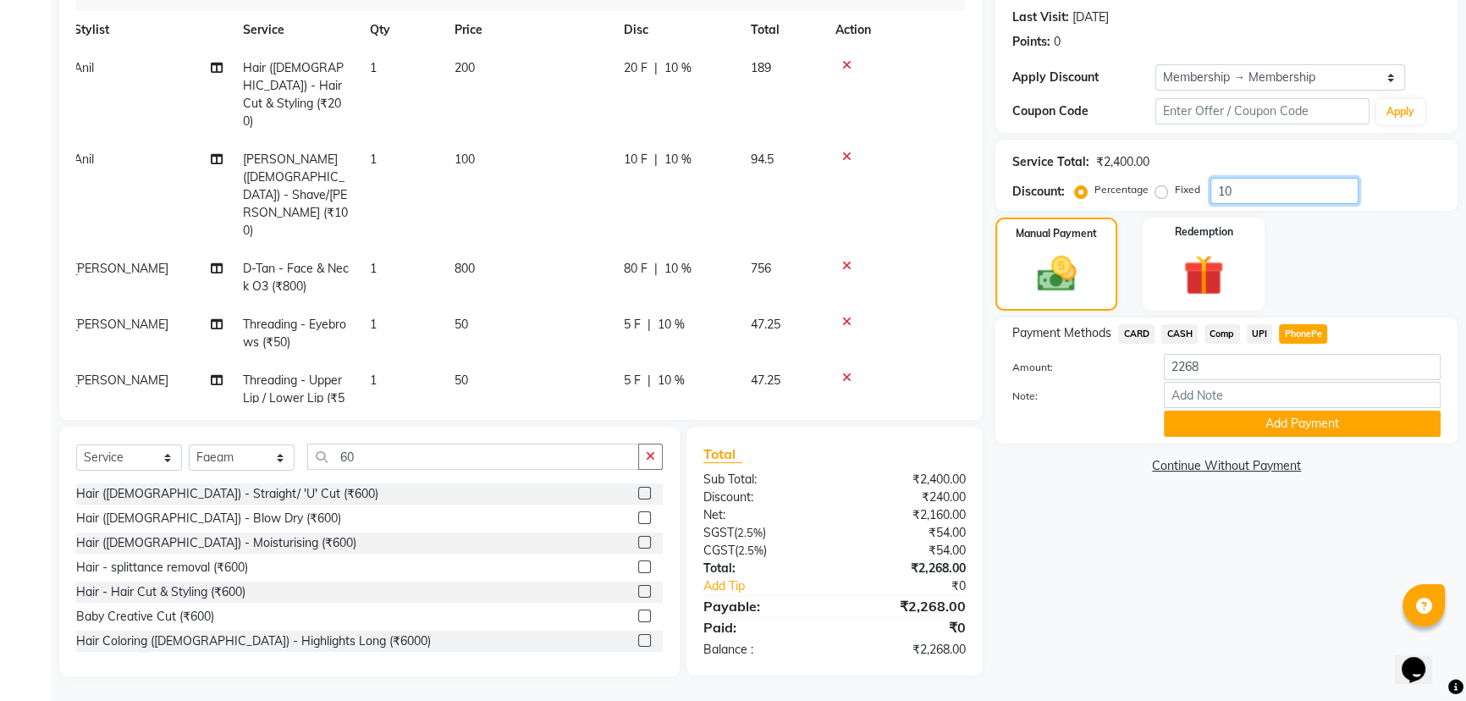
click at [1243, 185] on input "10" at bounding box center [1284, 191] width 148 height 26
type input "1"
type input "10"
click at [1283, 429] on button "Add Payment" at bounding box center [1301, 423] width 277 height 26
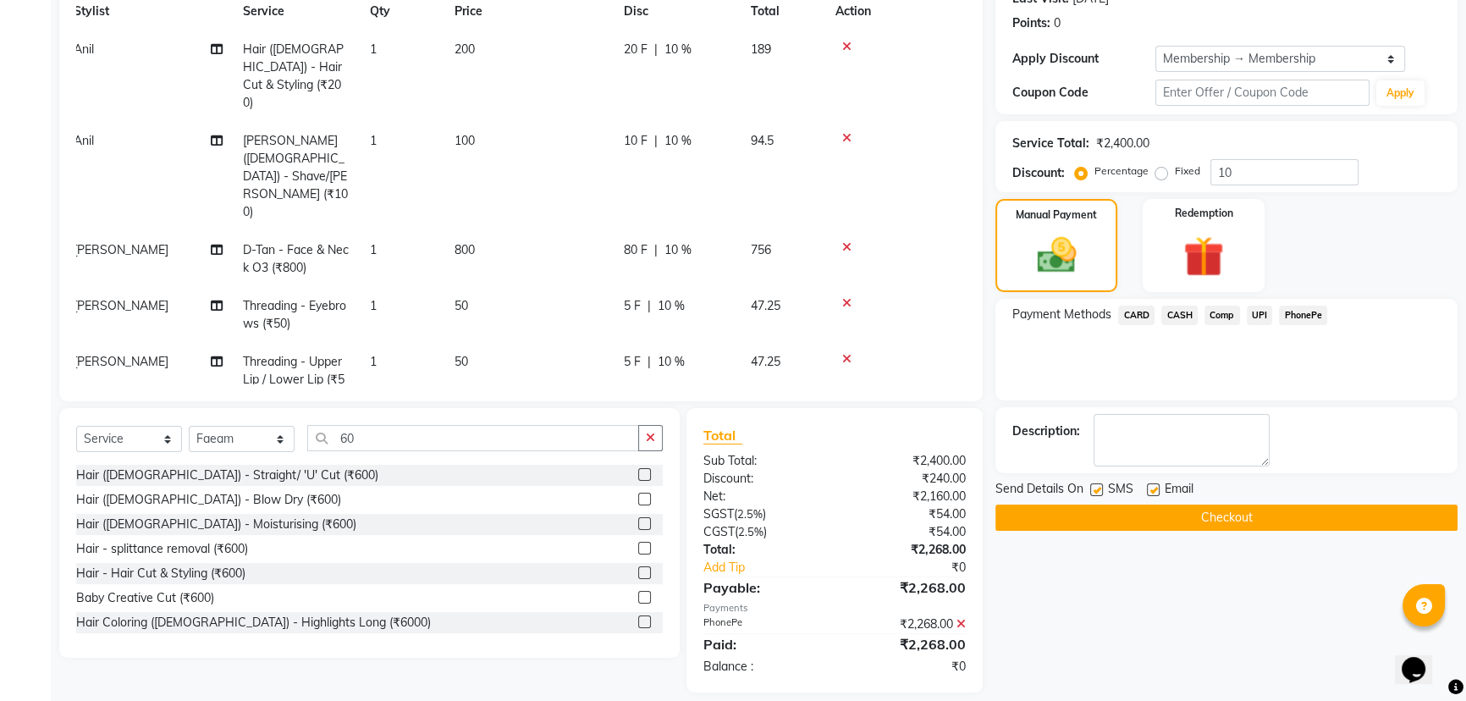
scroll to position [266, 0]
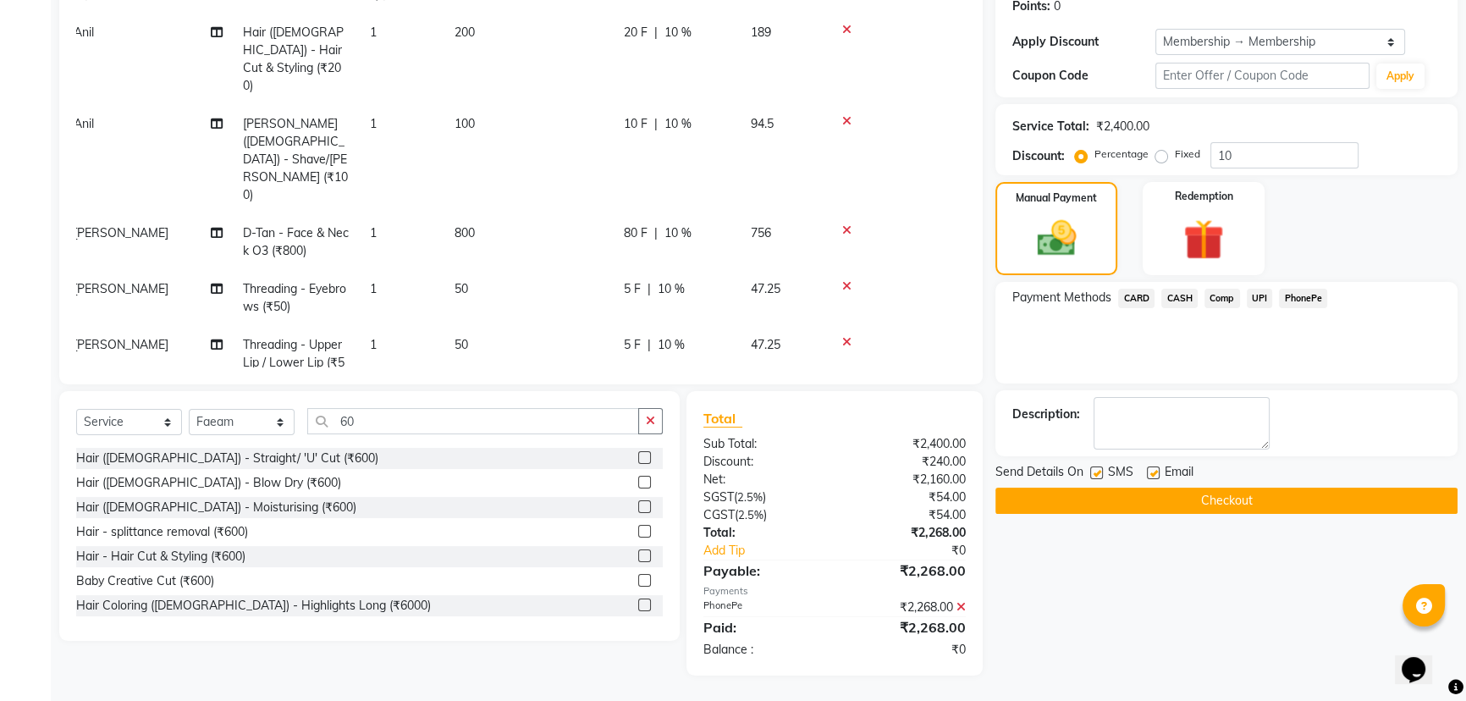
click at [1237, 499] on button "Checkout" at bounding box center [1226, 500] width 462 height 26
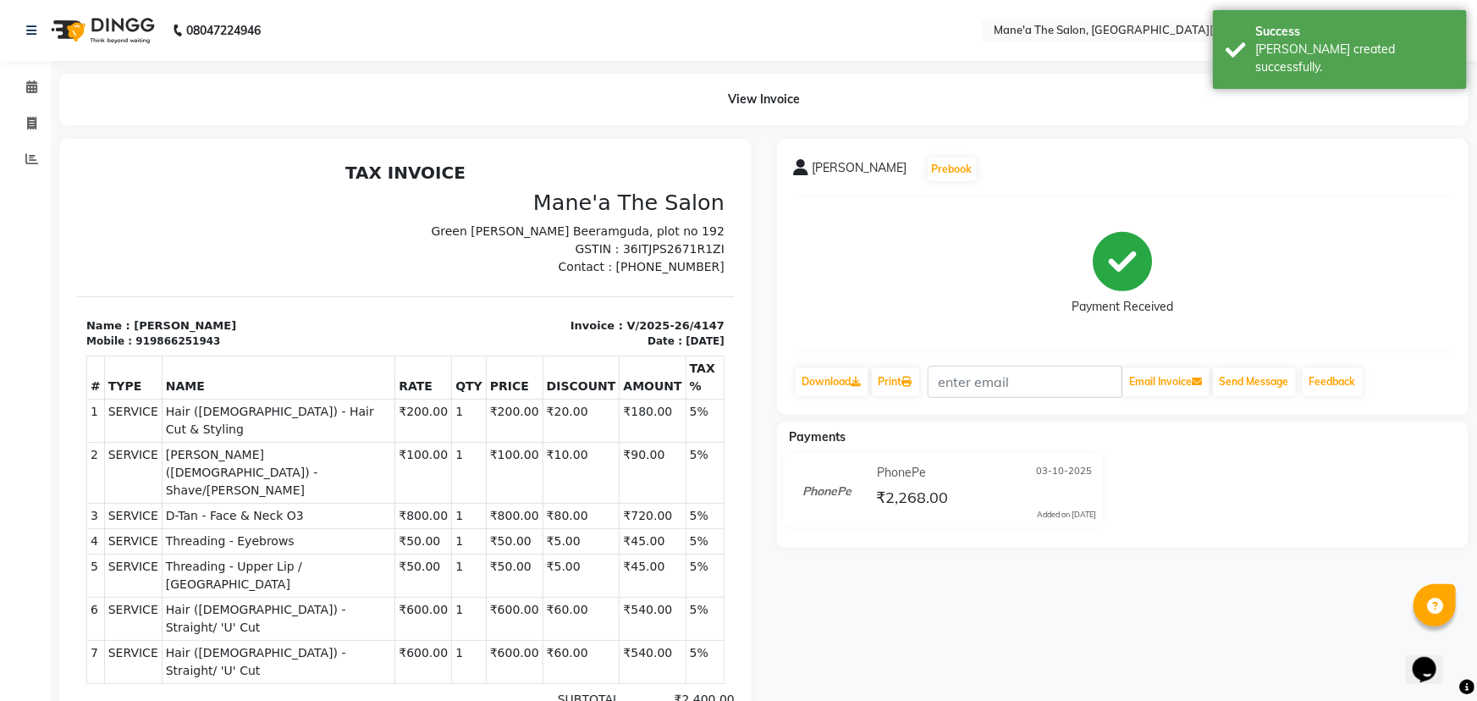
select select "7205"
select select "service"
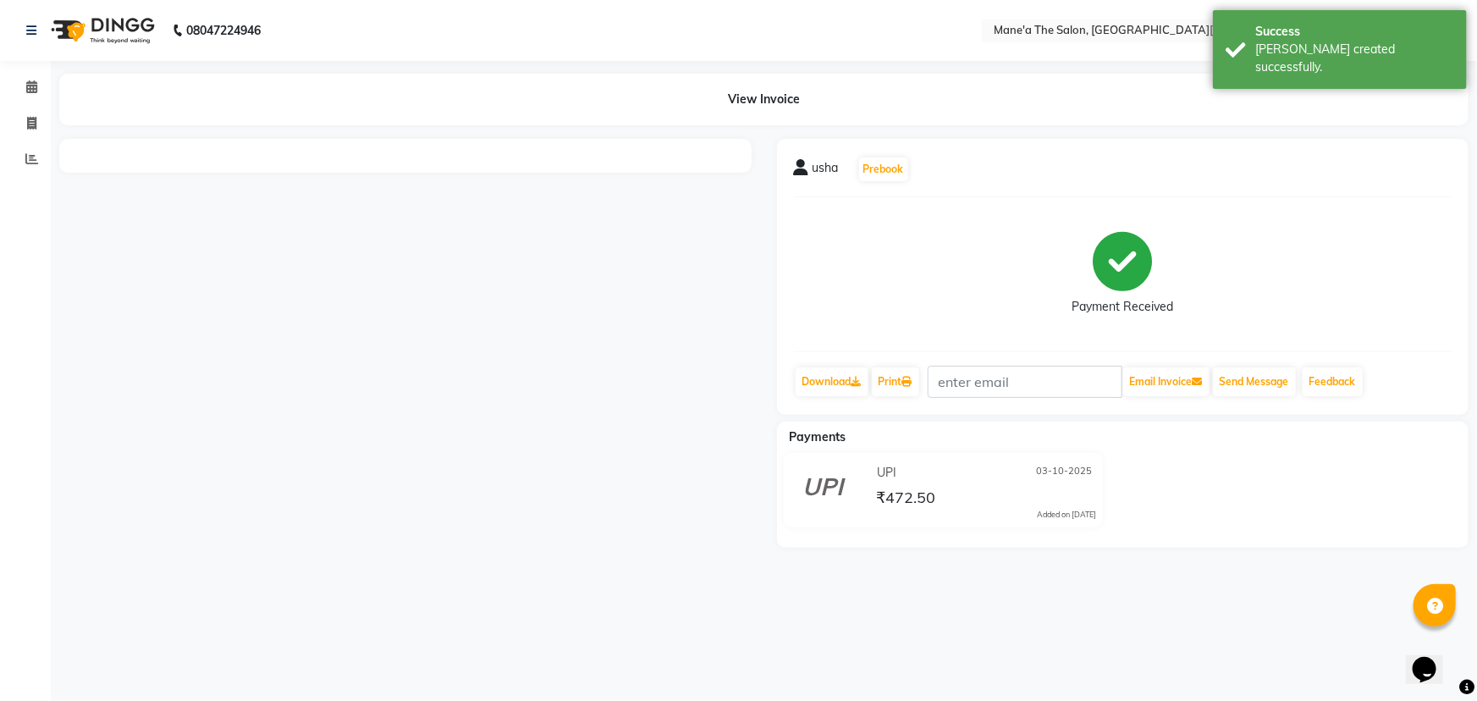
select select "7205"
select select "service"
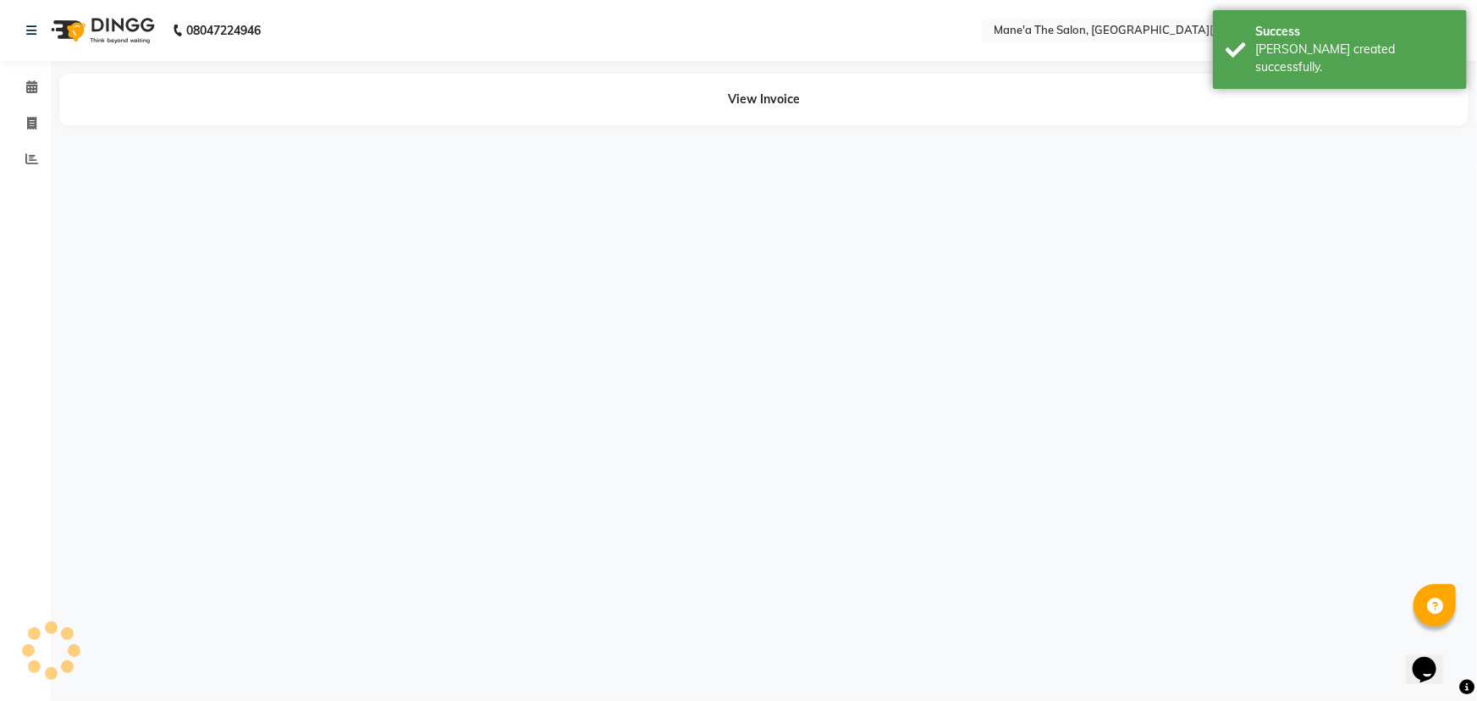
select select "service"
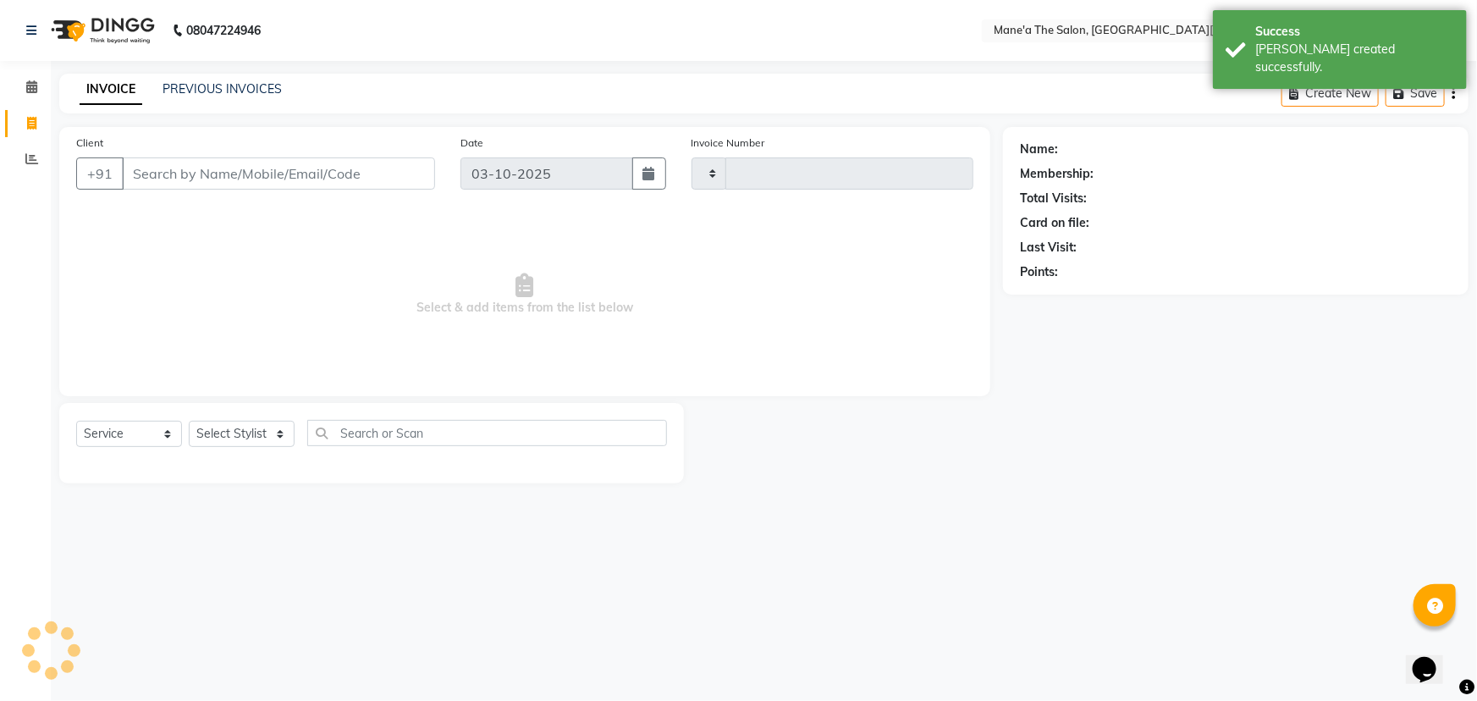
type input "4148"
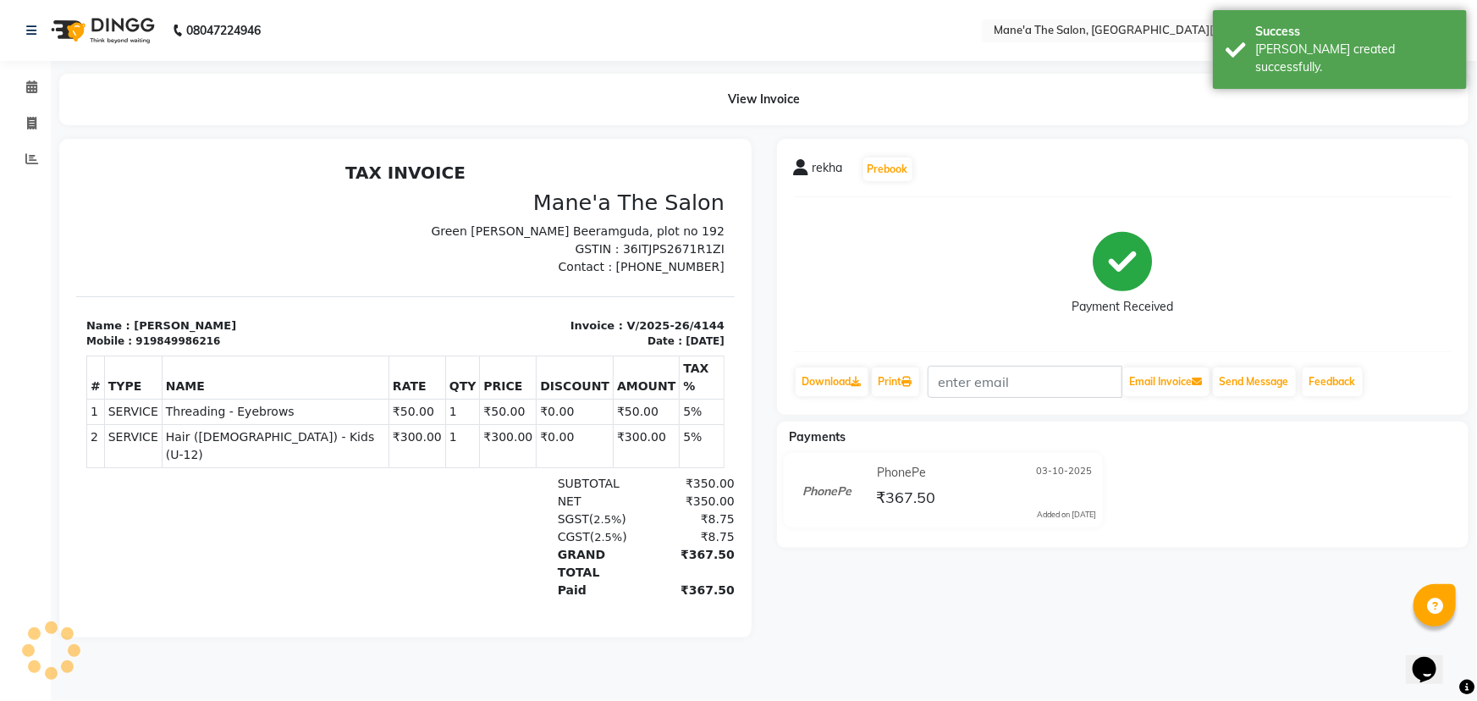
select select "7205"
select select "service"
